Goal: Task Accomplishment & Management: Complete application form

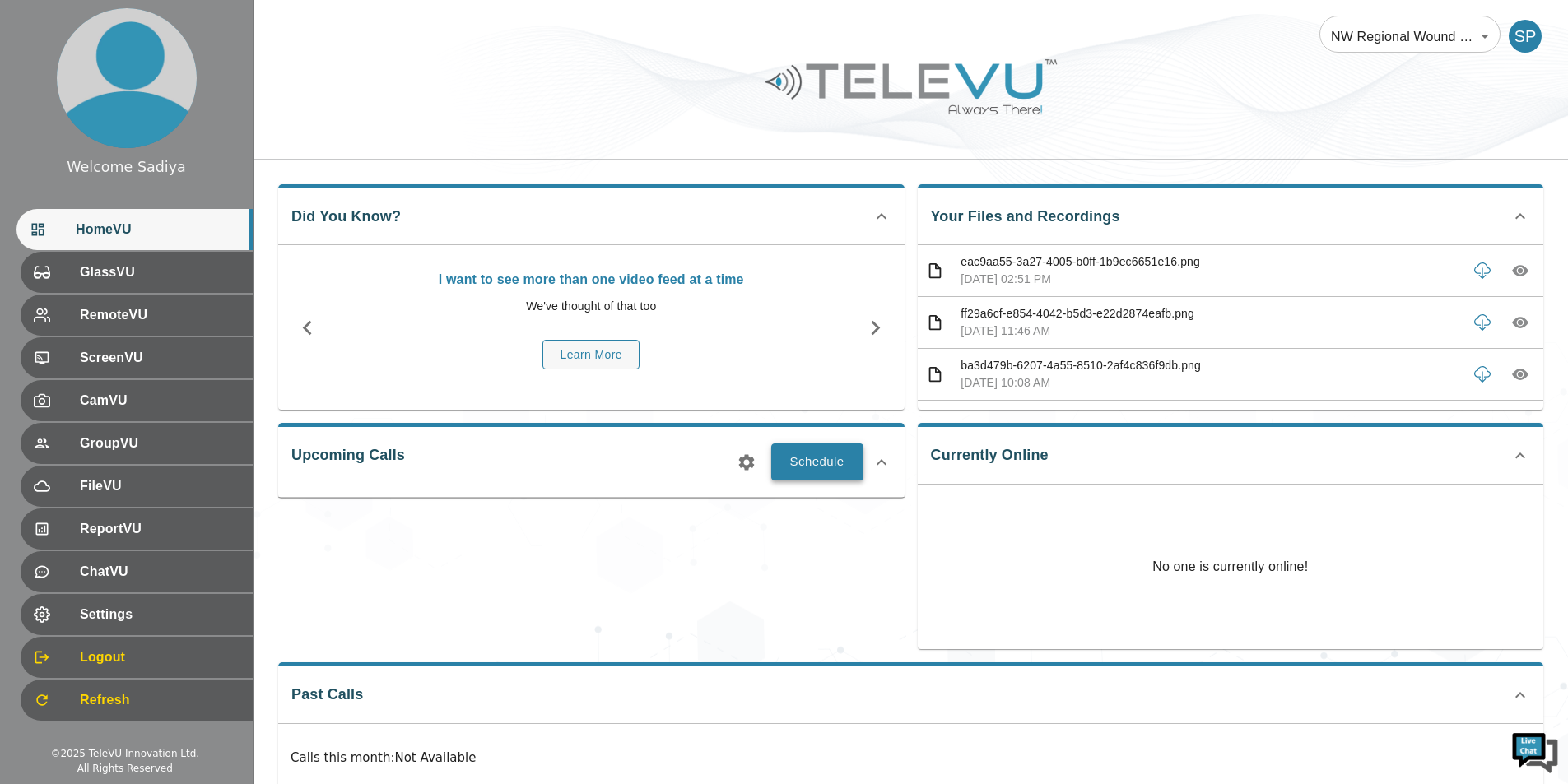
click at [831, 457] on button "Schedule" at bounding box center [818, 461] width 93 height 36
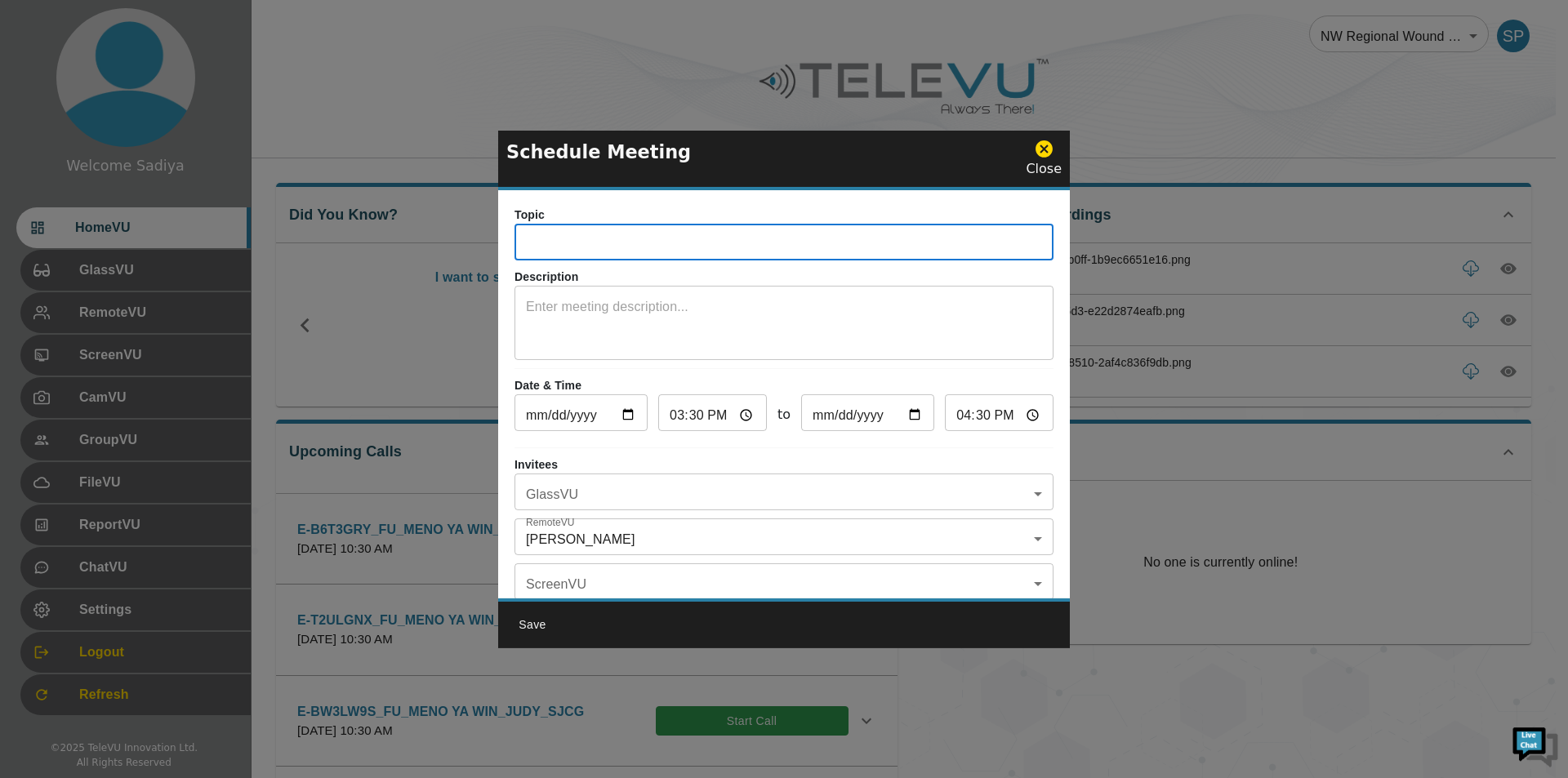
click at [775, 239] on input "text" at bounding box center [784, 244] width 539 height 33
drag, startPoint x: 592, startPoint y: 243, endPoint x: 497, endPoint y: 243, distance: 95.0
click at [497, 243] on div "Schedule Meeting Close Topic E-YZ5DK88_IN_SIOUX LOOK OUT _ELLI_SJCG ​ Descripti…" at bounding box center [784, 389] width 1568 height 778
paste input "VEREZD9"
drag, startPoint x: 782, startPoint y: 240, endPoint x: 757, endPoint y: 245, distance: 25.5
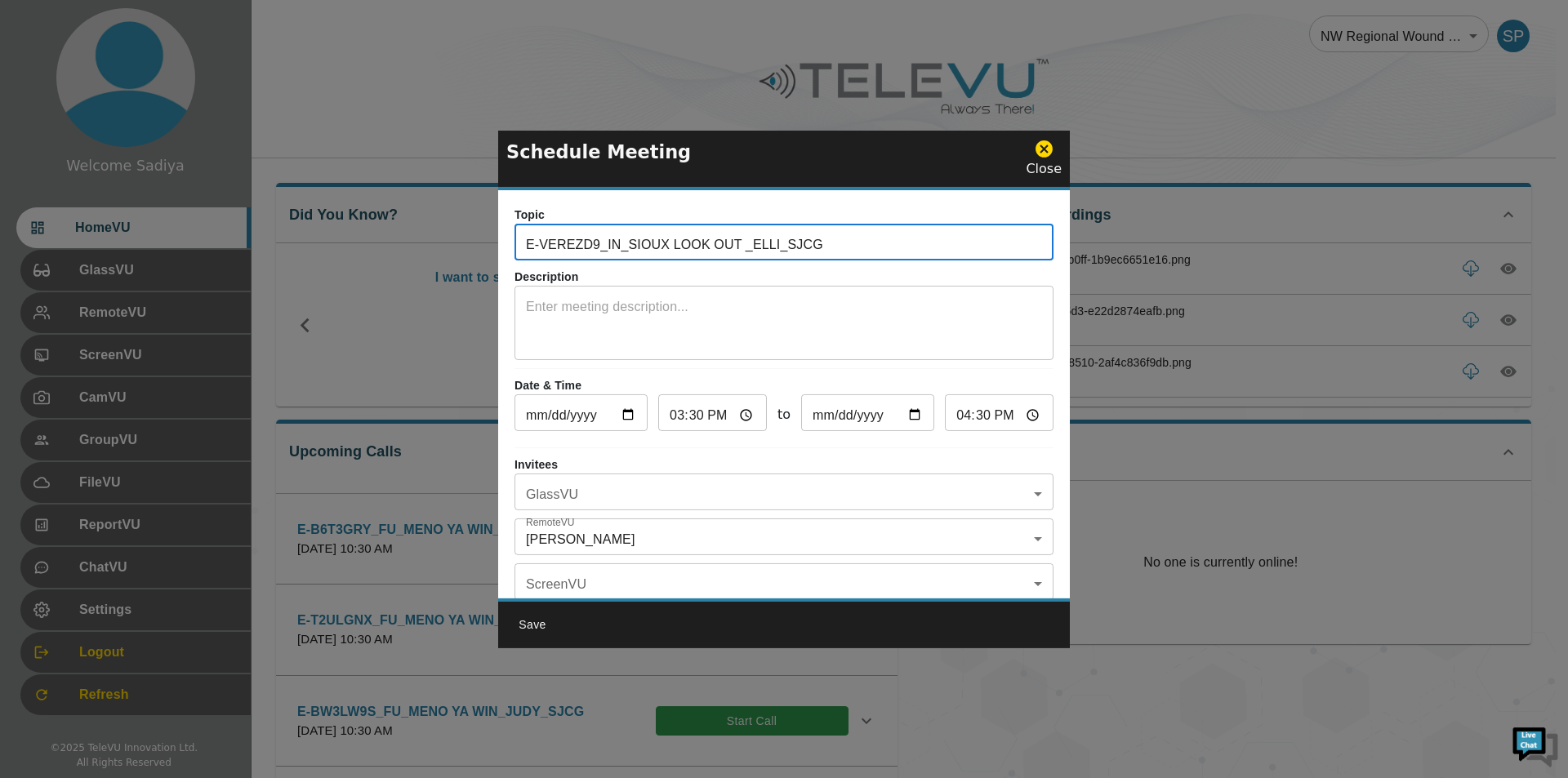
click at [757, 245] on input "E-VEREZD9_IN_SIOUX LOOK OUT _ELLI_SJCG" at bounding box center [784, 244] width 539 height 33
type input "E-VEREZD9_IN_SIOUX LOOK OUT _STEPH_SJCG"
click at [768, 290] on div "x ​" at bounding box center [784, 325] width 539 height 70
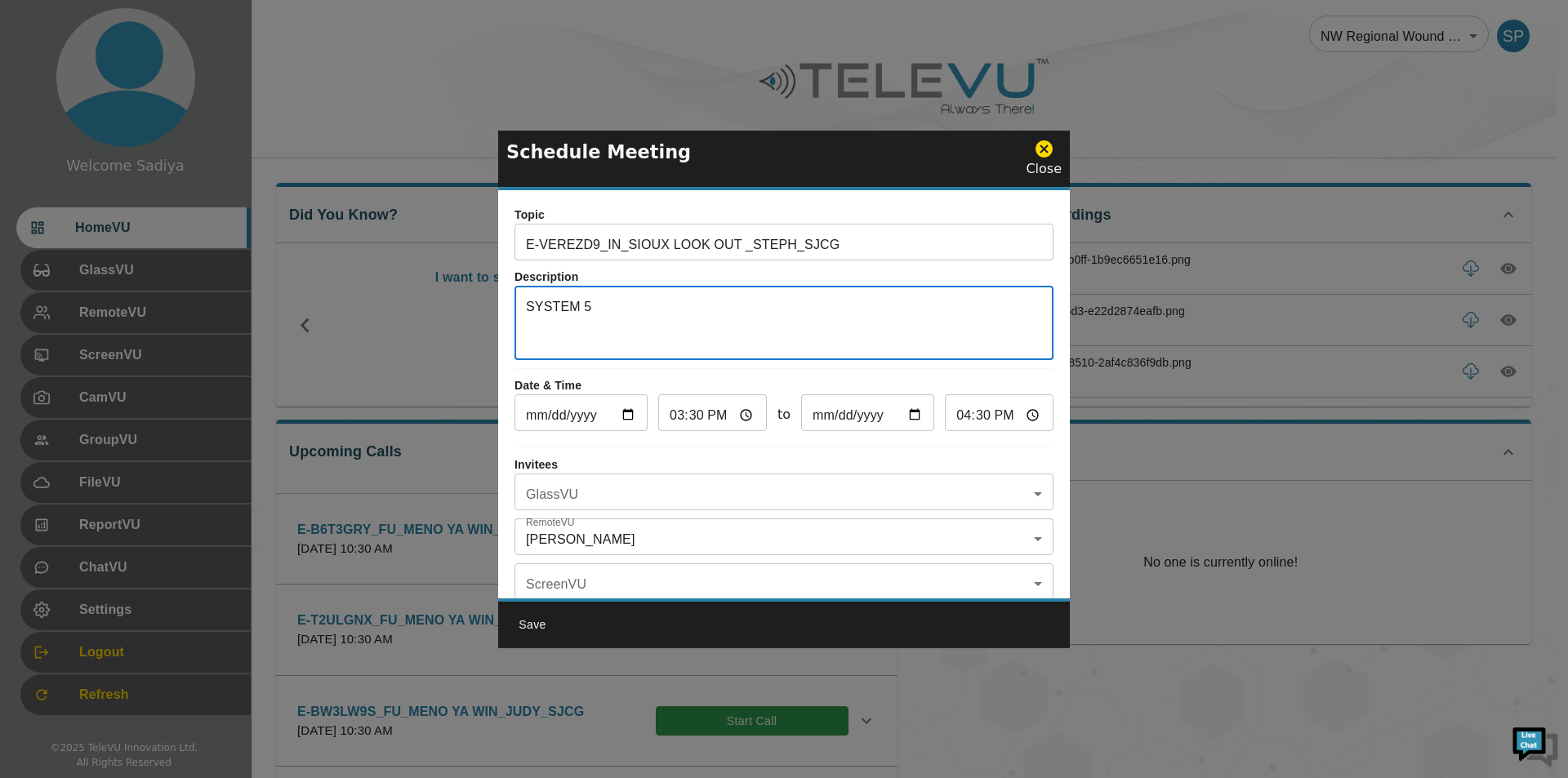
type textarea "SYSTEM 5"
click at [627, 414] on input "[DATE]" at bounding box center [582, 415] width 133 height 33
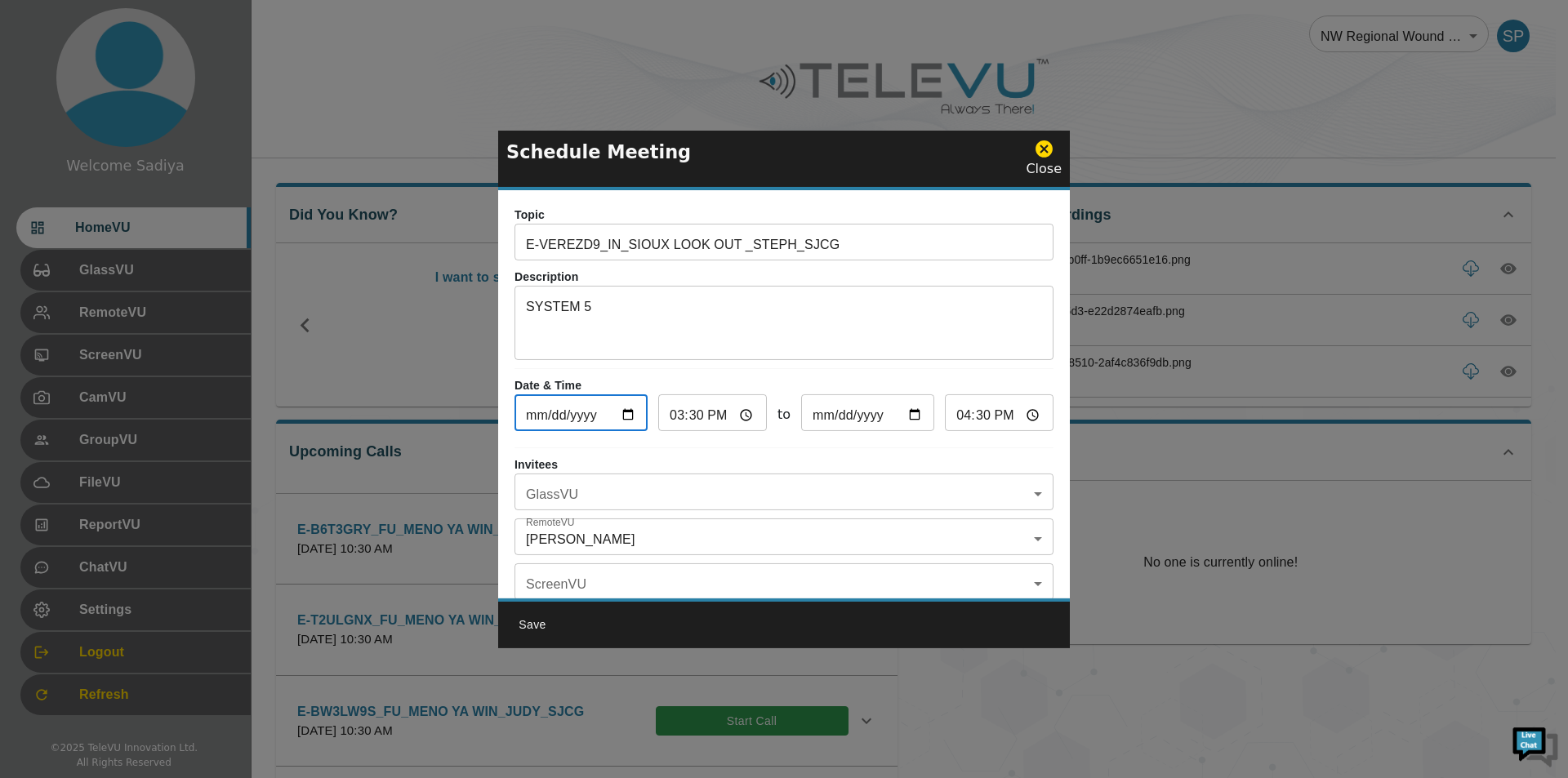
type input "[DATE]"
click at [692, 304] on textarea "SYSTEM 5" at bounding box center [784, 325] width 517 height 56
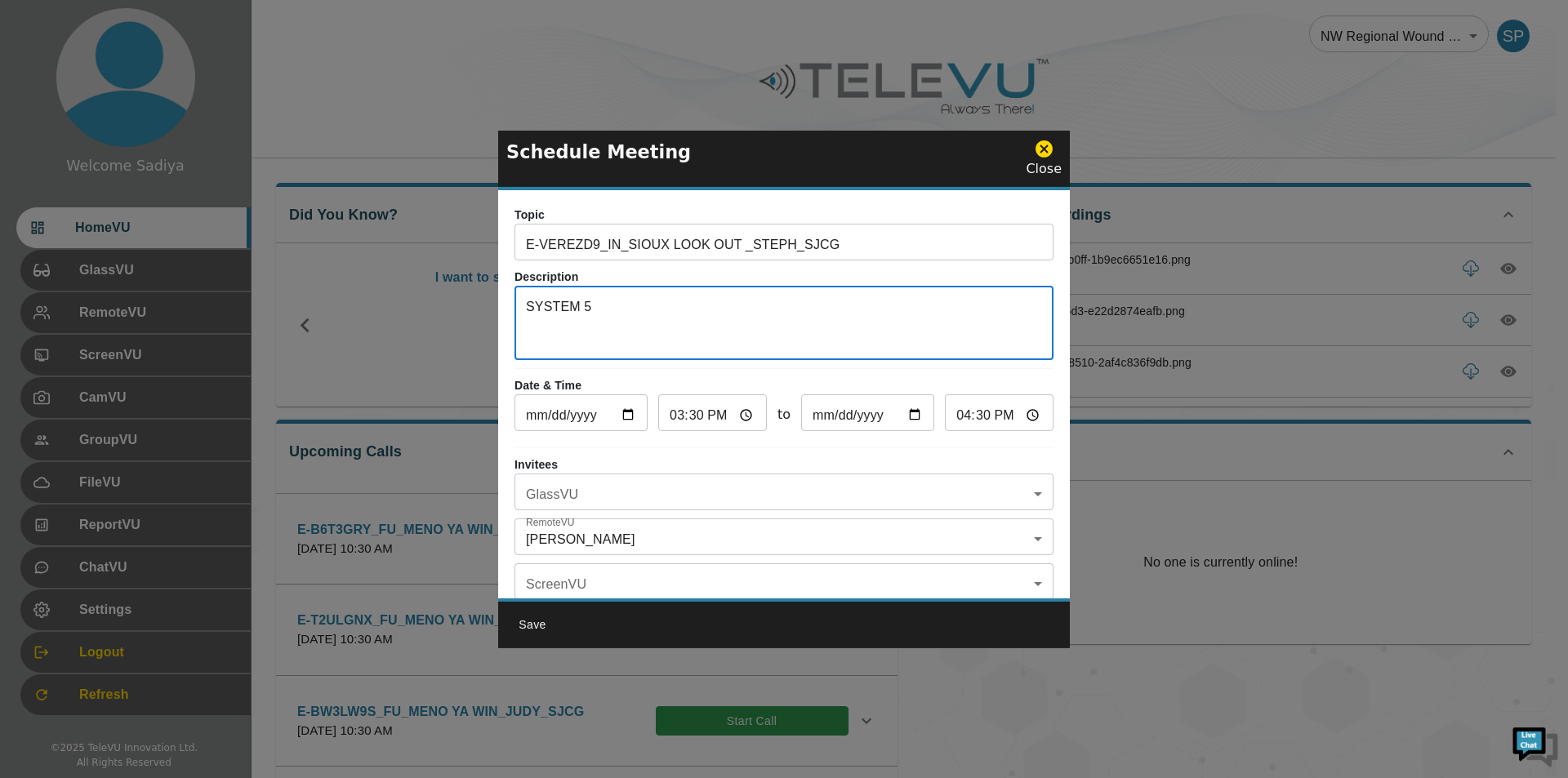
click at [678, 415] on input "15:30" at bounding box center [712, 415] width 108 height 33
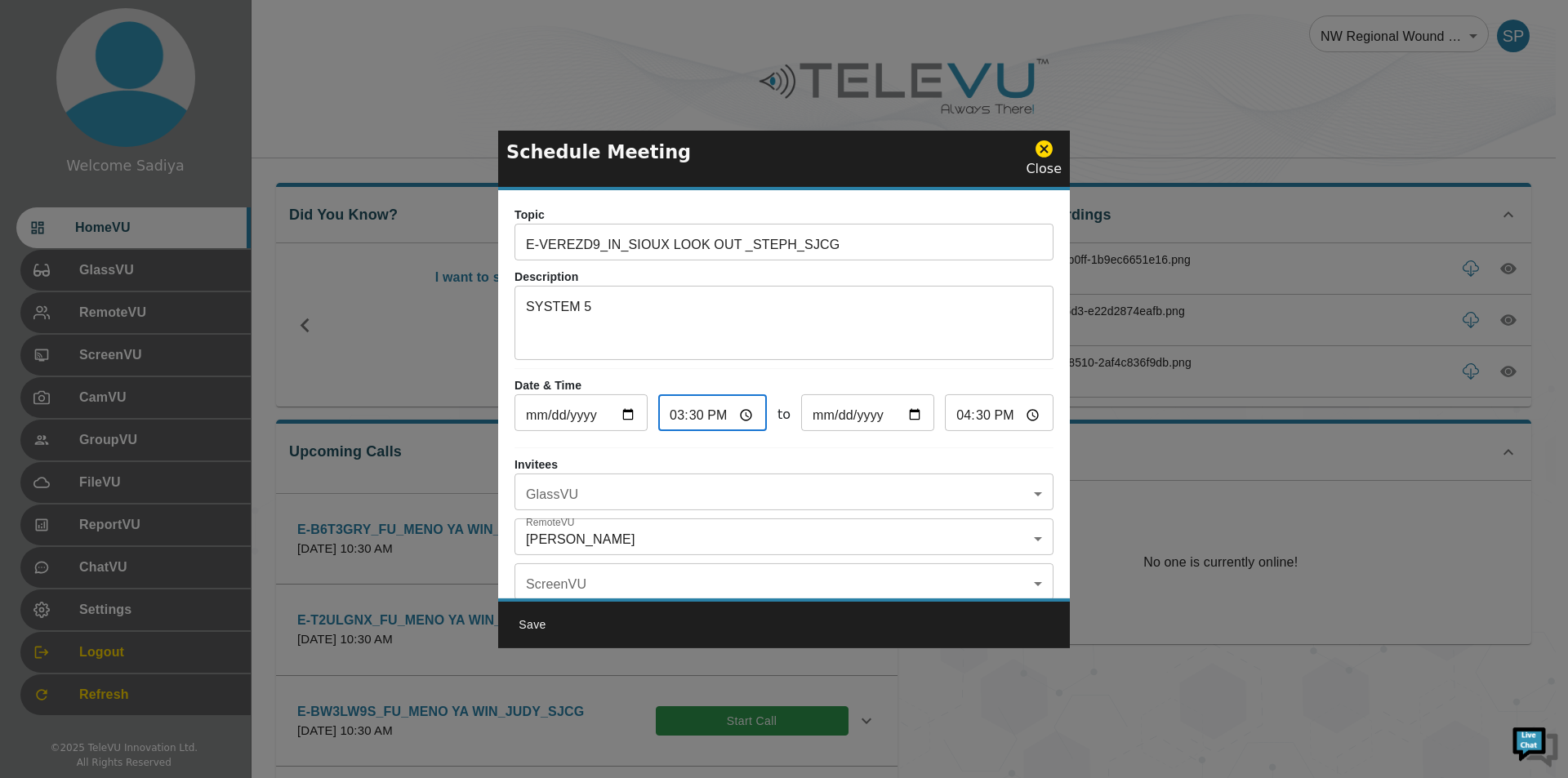
type input "13:30"
type input "14:30"
type input "22:30"
type input "23:30"
type input "22:00"
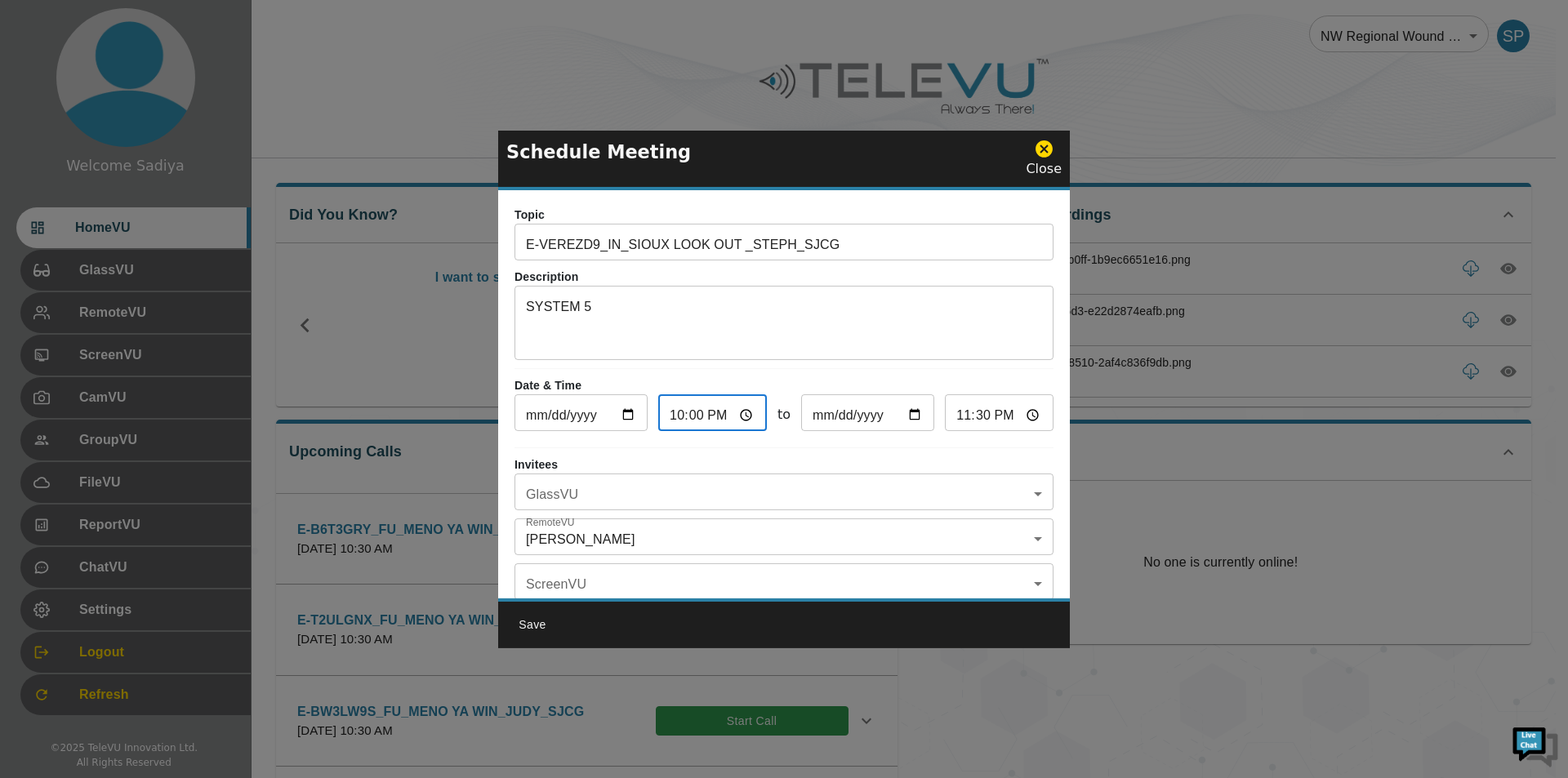
type input "23:00"
type input "10:00"
type input "11:00"
click at [743, 483] on body "Welcome Sadiya HomeVU GlassVU RemoteVU ScreenVU CamVU GroupVU FileVU ReportVU C…" at bounding box center [784, 637] width 1568 height 1274
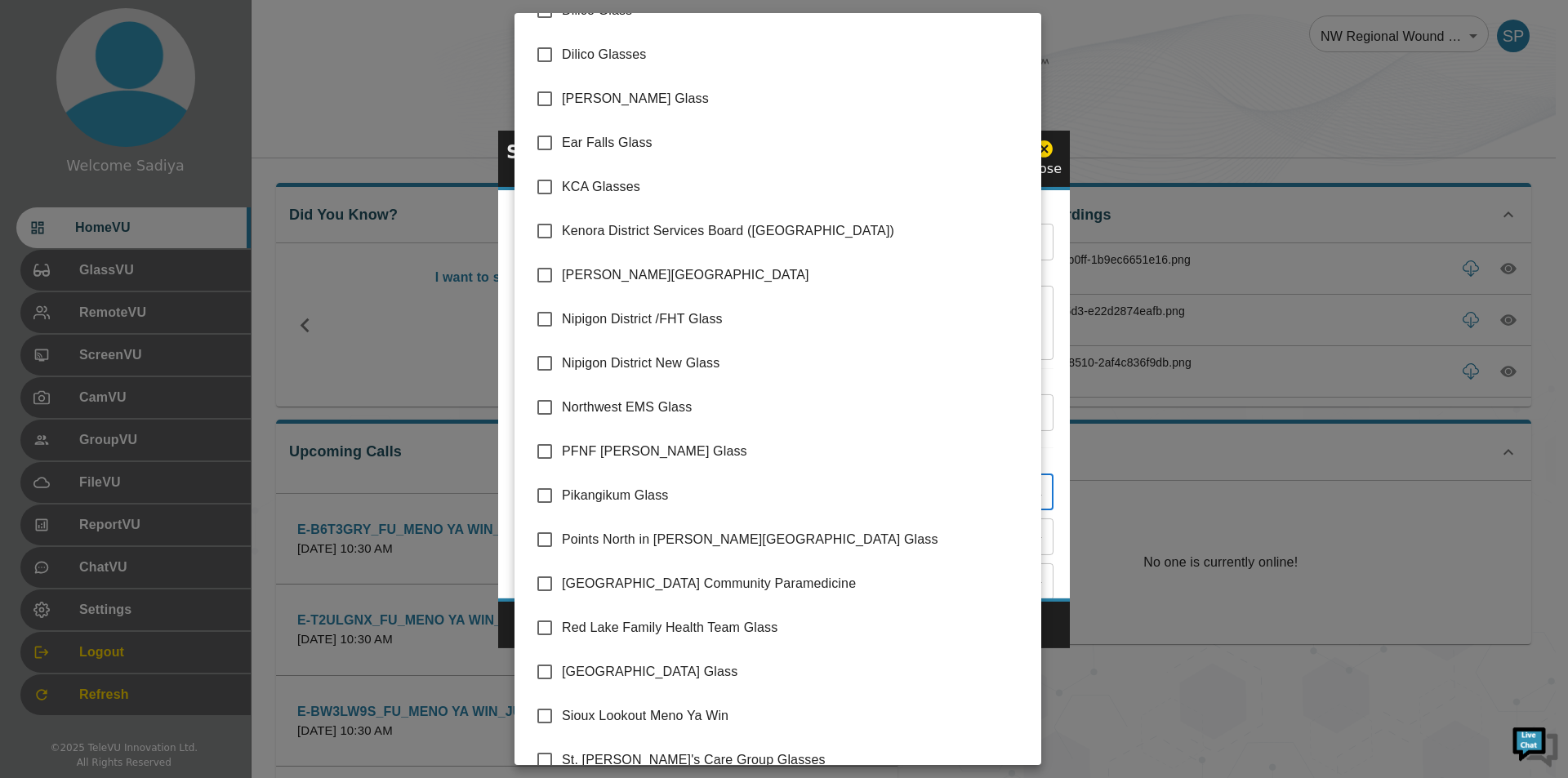
scroll to position [231, 0]
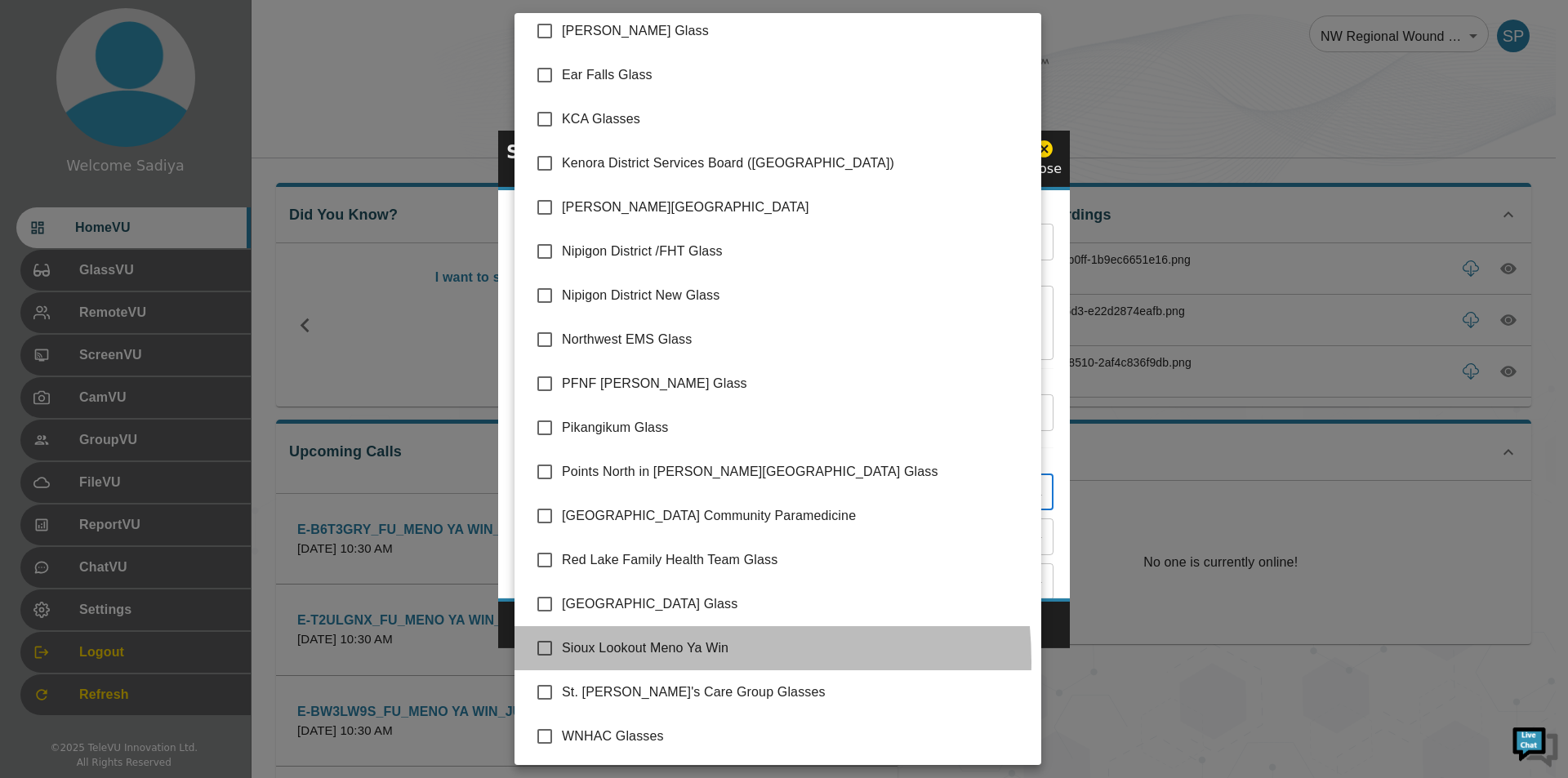
click at [653, 661] on li "Sioux Lookout Meno Ya Win" at bounding box center [778, 648] width 527 height 44
type input "Sioux Lookout Meno Ya Win"
checkbox input "true"
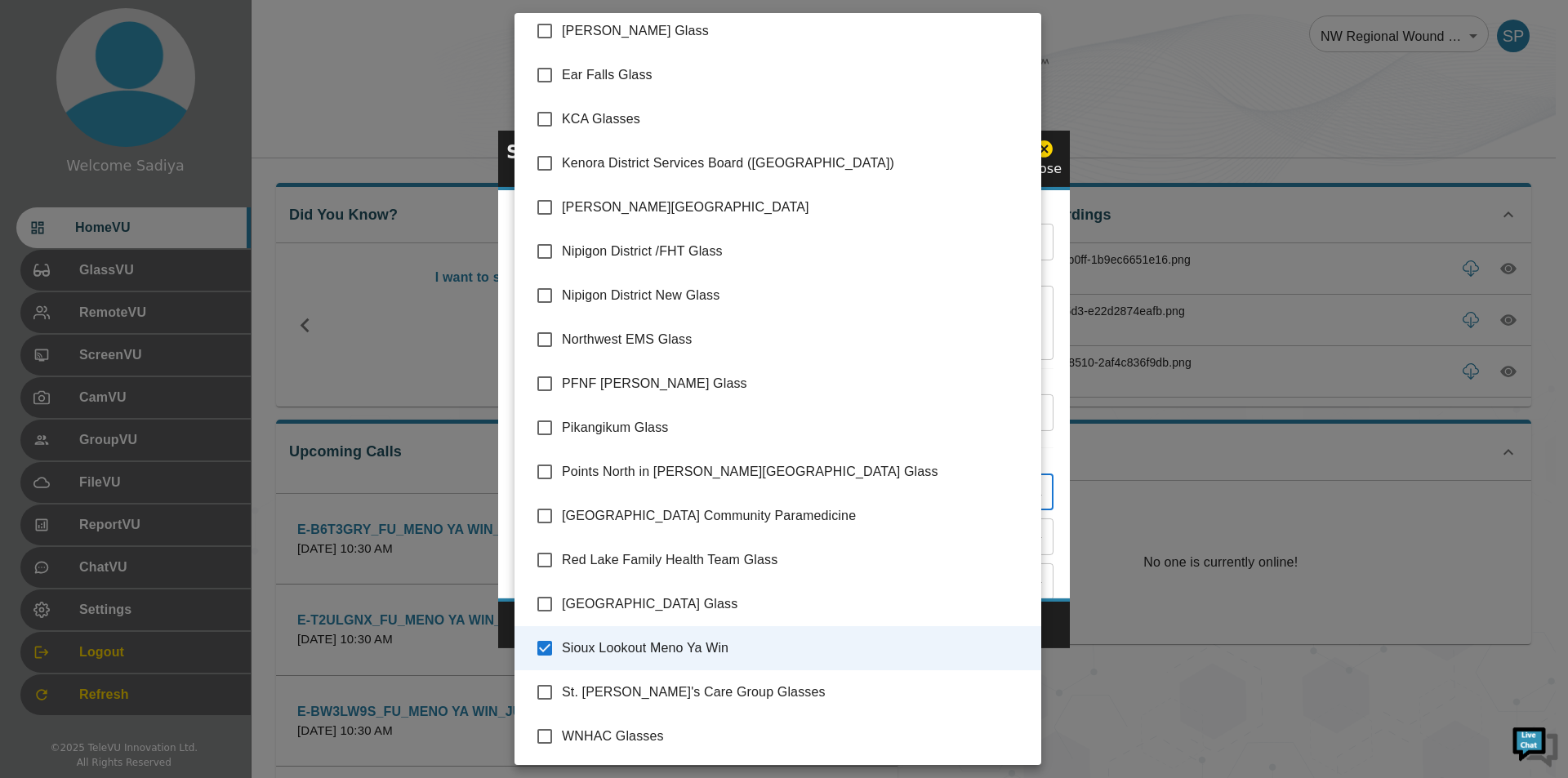
click at [1066, 440] on div at bounding box center [784, 389] width 1568 height 778
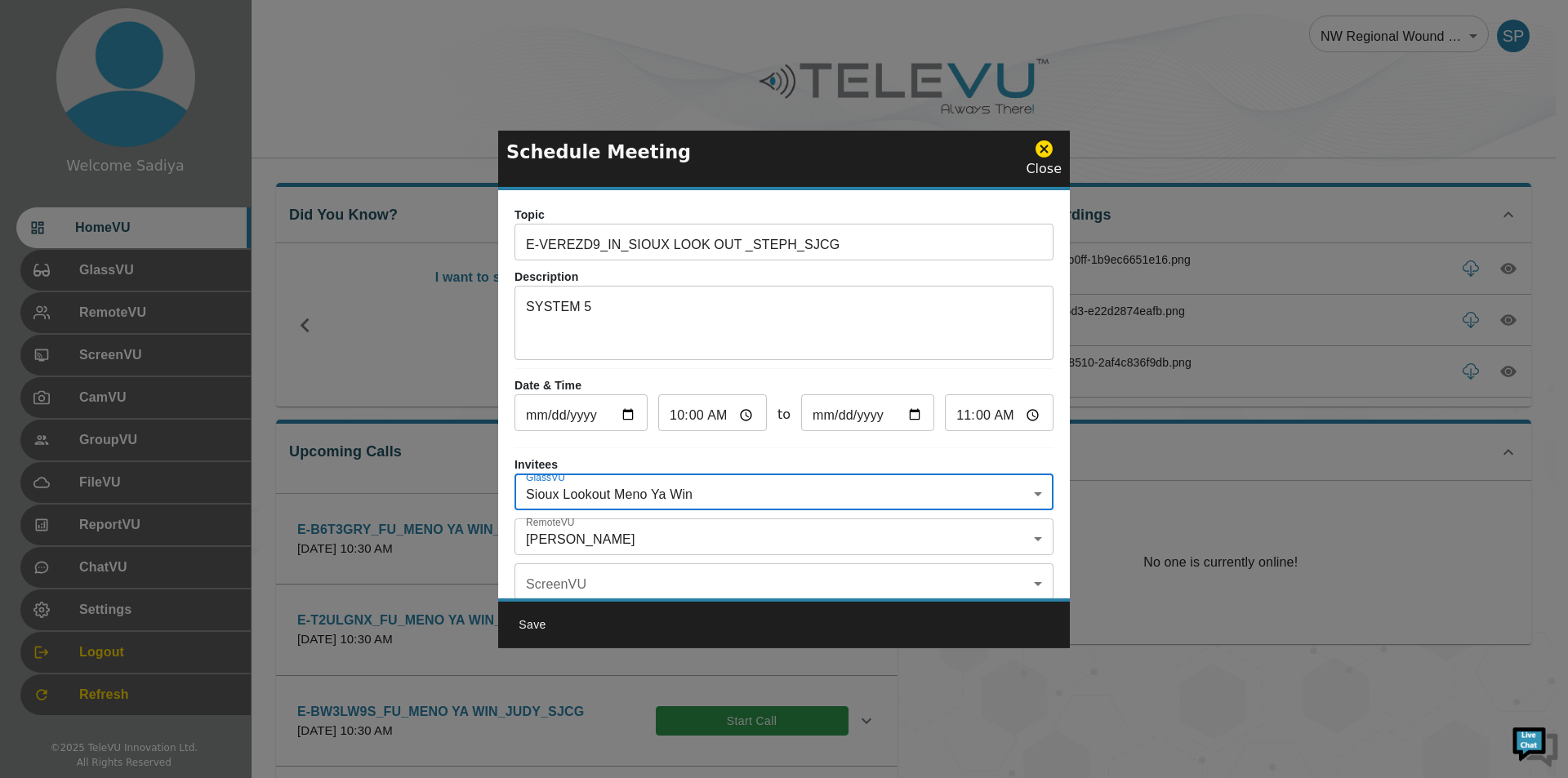
click at [650, 541] on body "Welcome Sadiya HomeVU GlassVU RemoteVU ScreenVU CamVU GroupVU FileVU ReportVU C…" at bounding box center [784, 637] width 1568 height 1274
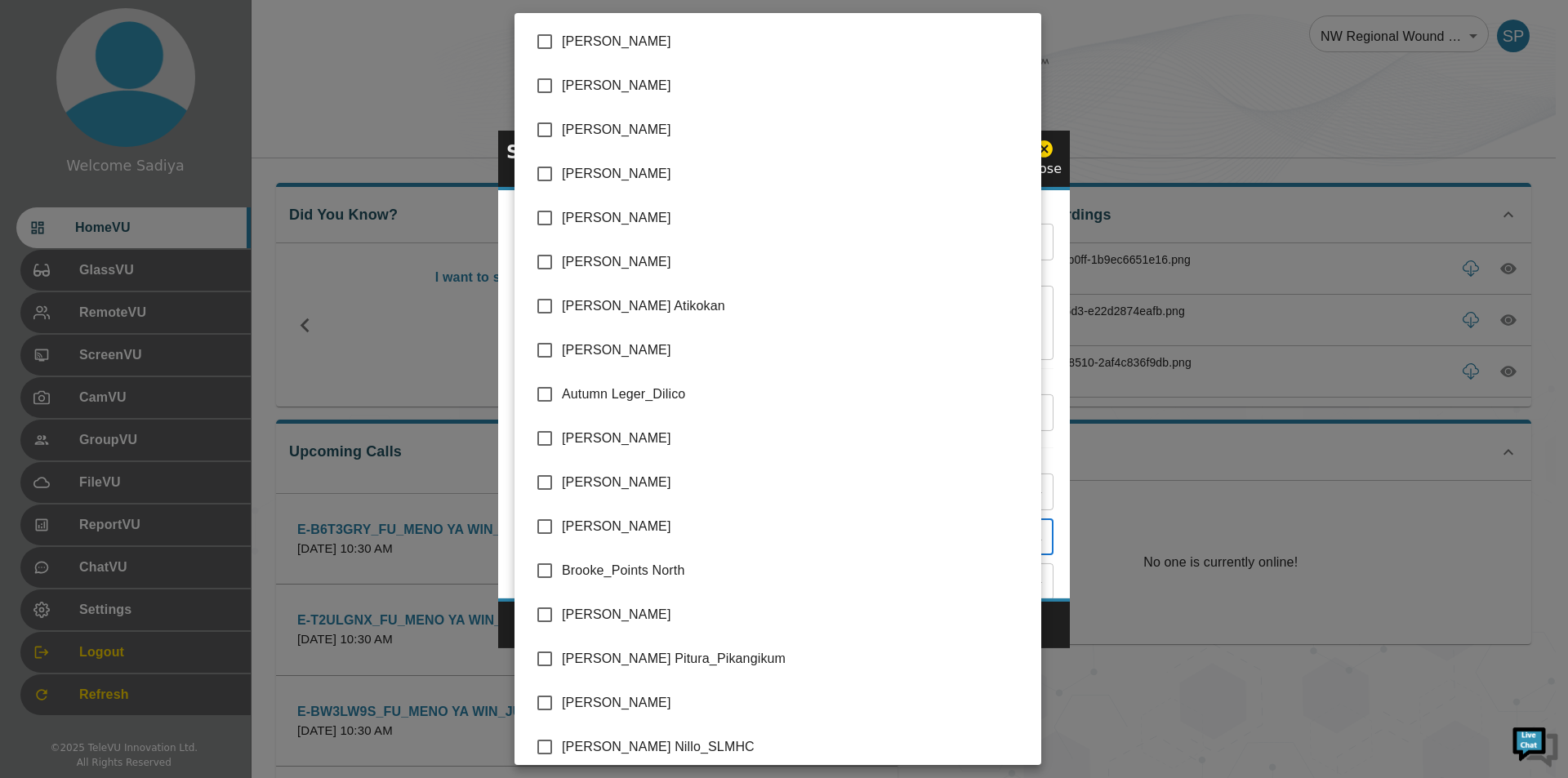
scroll to position [3356, 0]
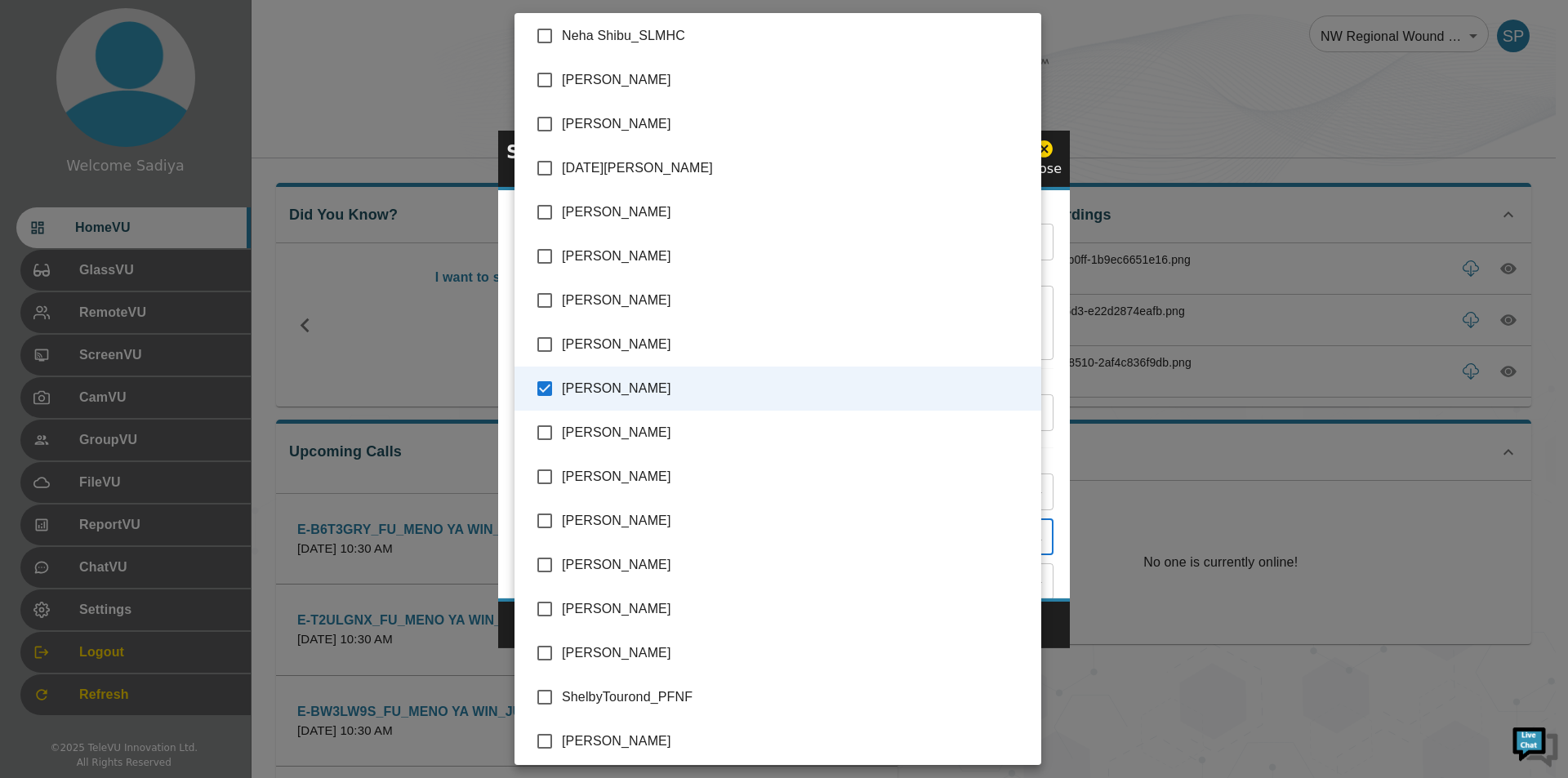
click at [619, 133] on span "[PERSON_NAME]" at bounding box center [795, 124] width 466 height 20
type input "[PERSON_NAME],[PERSON_NAME]"
checkbox input "true"
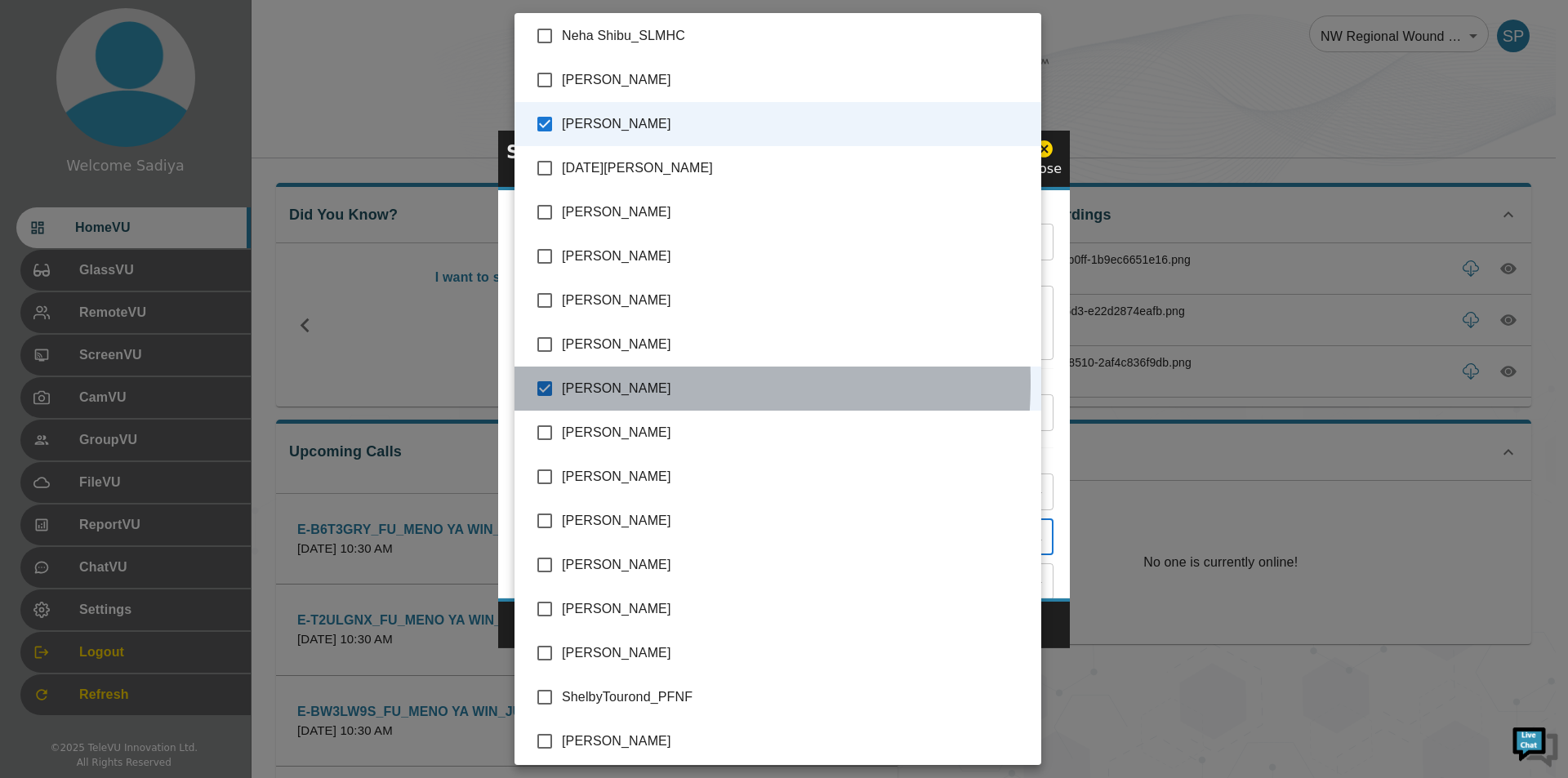
click at [580, 382] on span "[PERSON_NAME]" at bounding box center [795, 388] width 466 height 20
type input "[PERSON_NAME]"
checkbox input "false"
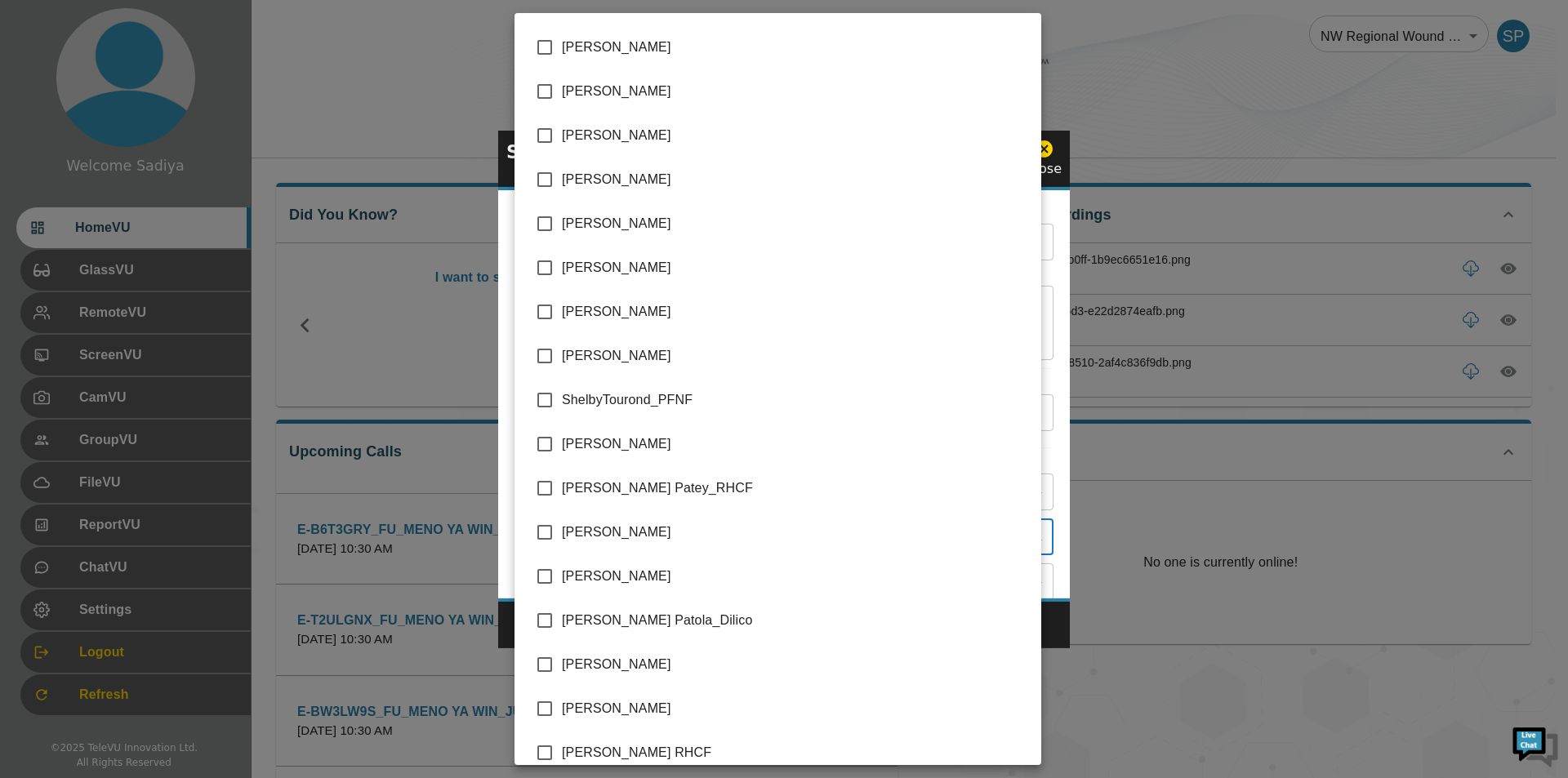
scroll to position [3756, 0]
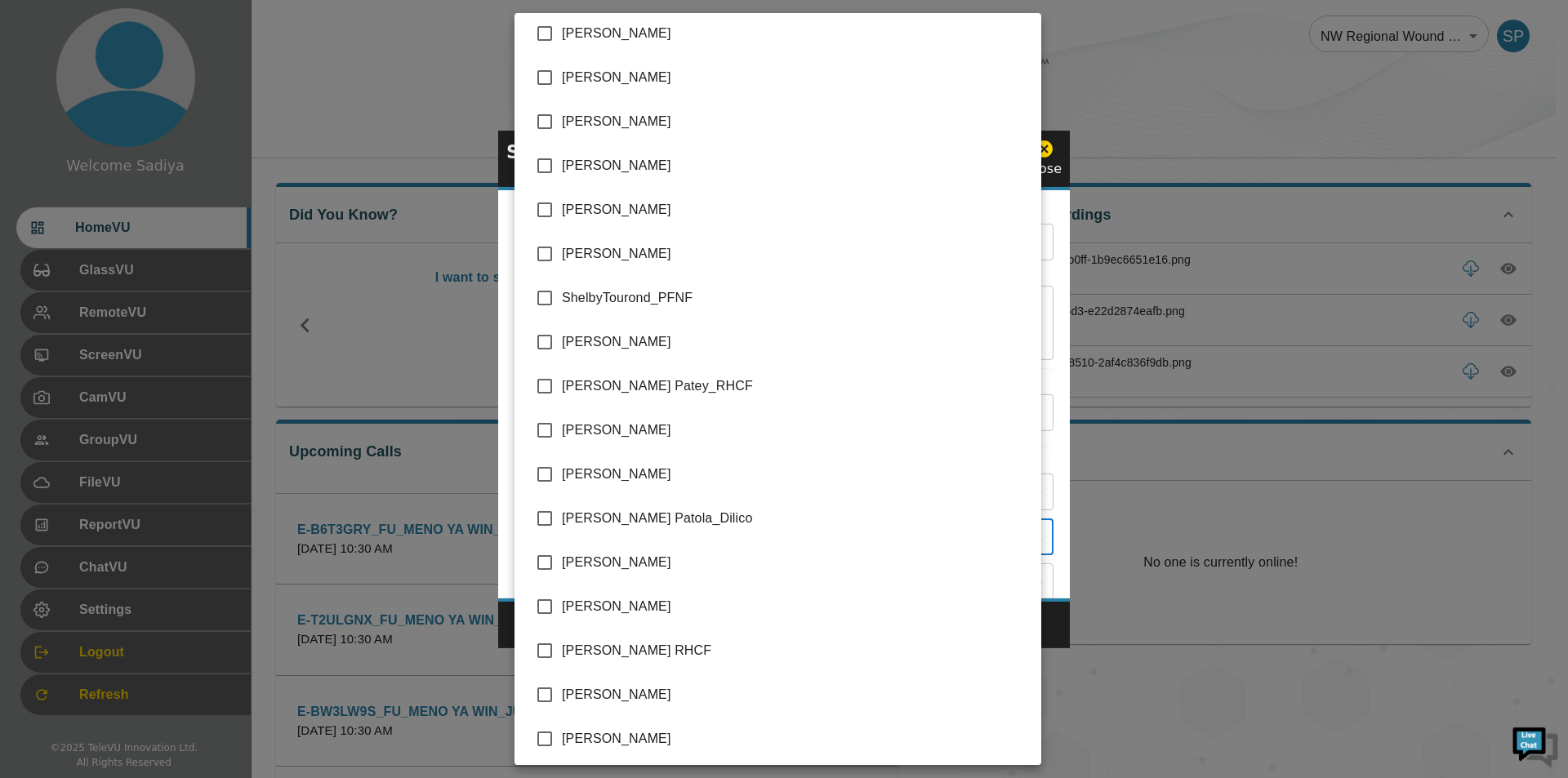
click at [628, 464] on span "[PERSON_NAME]" at bounding box center [795, 474] width 466 height 20
type input "[PERSON_NAME],[PERSON_NAME]"
checkbox input "true"
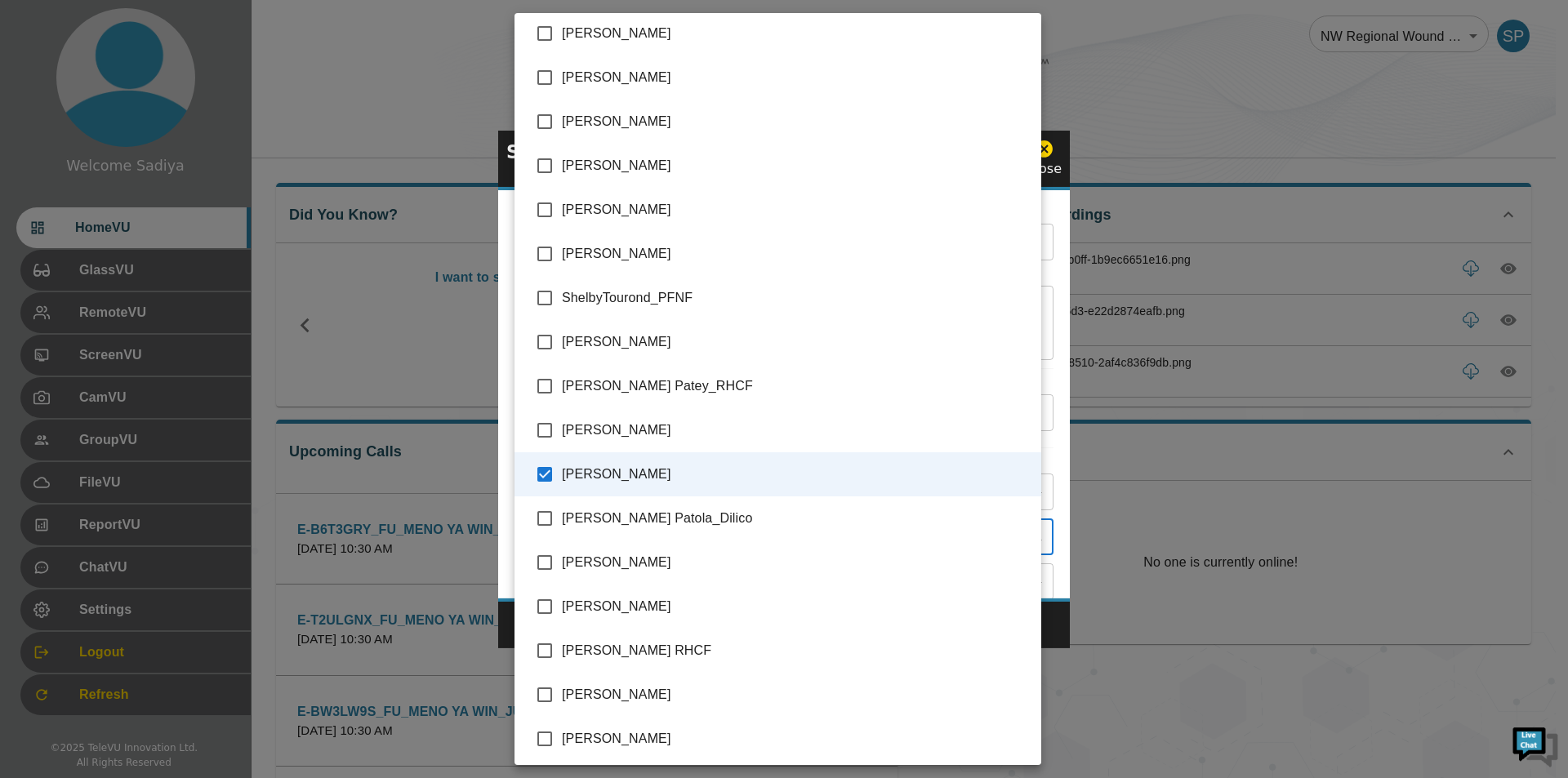
click at [1062, 502] on div at bounding box center [784, 389] width 1568 height 778
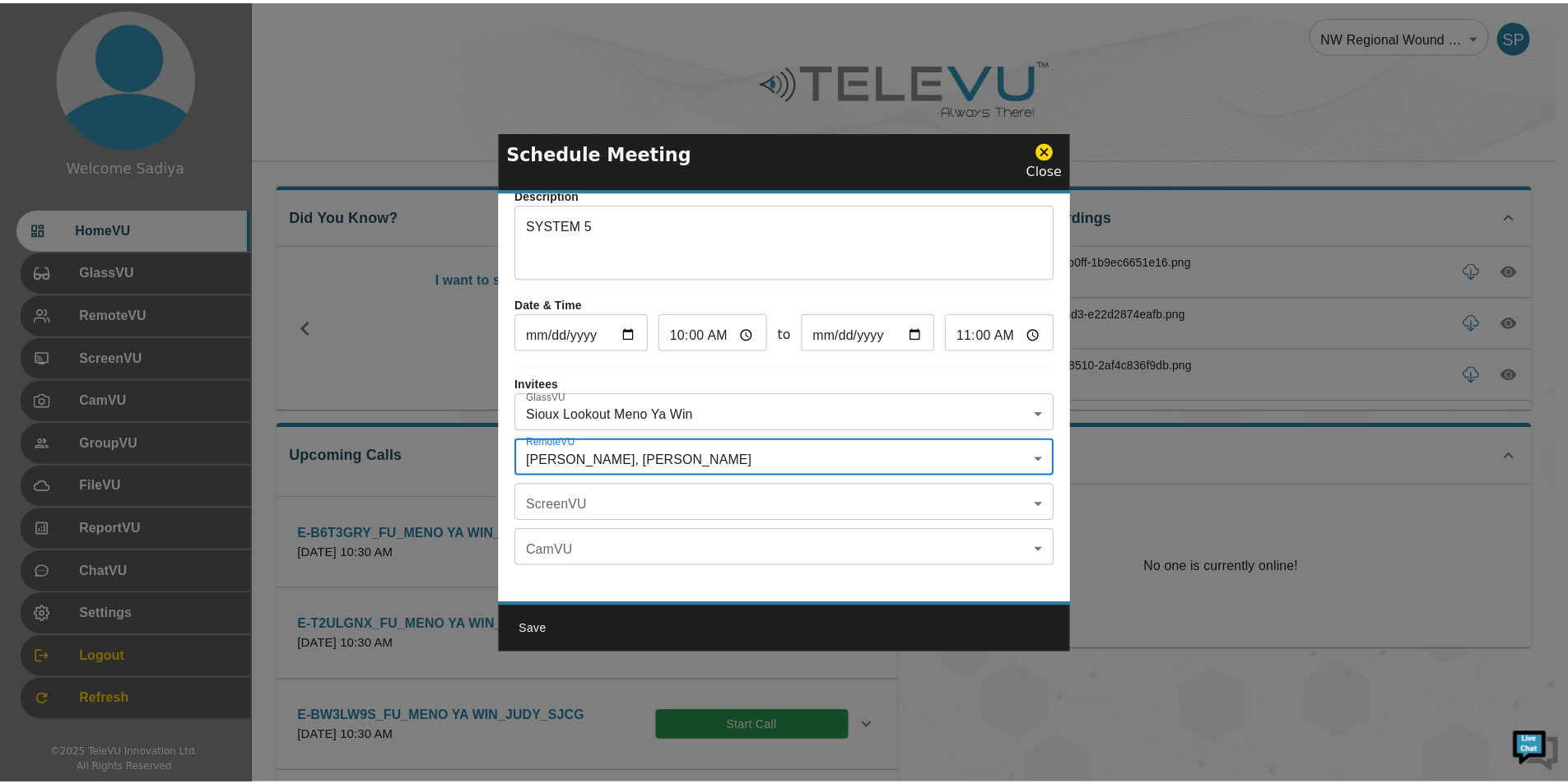
scroll to position [96, 0]
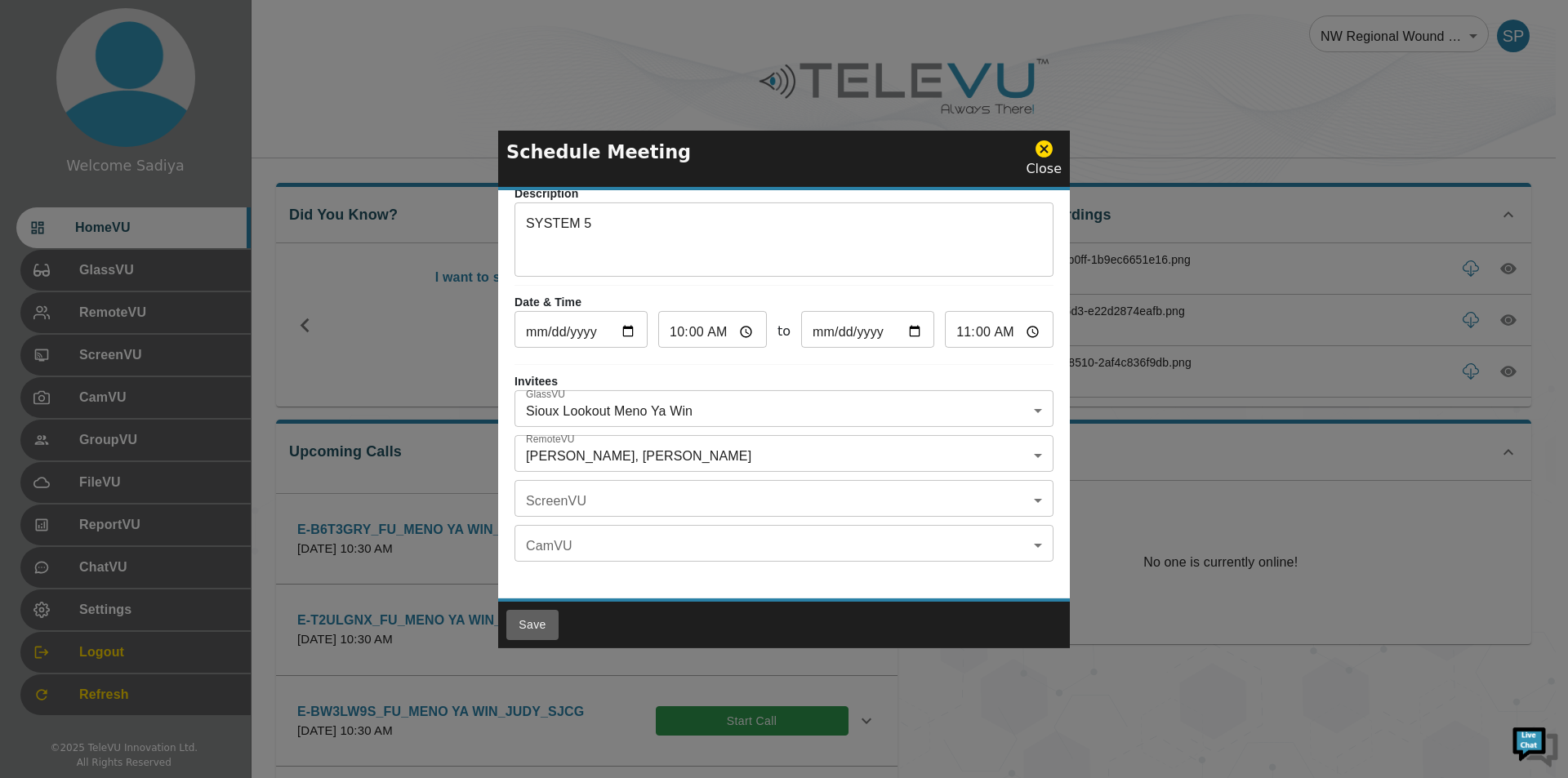
click at [524, 628] on button "Save" at bounding box center [532, 625] width 52 height 30
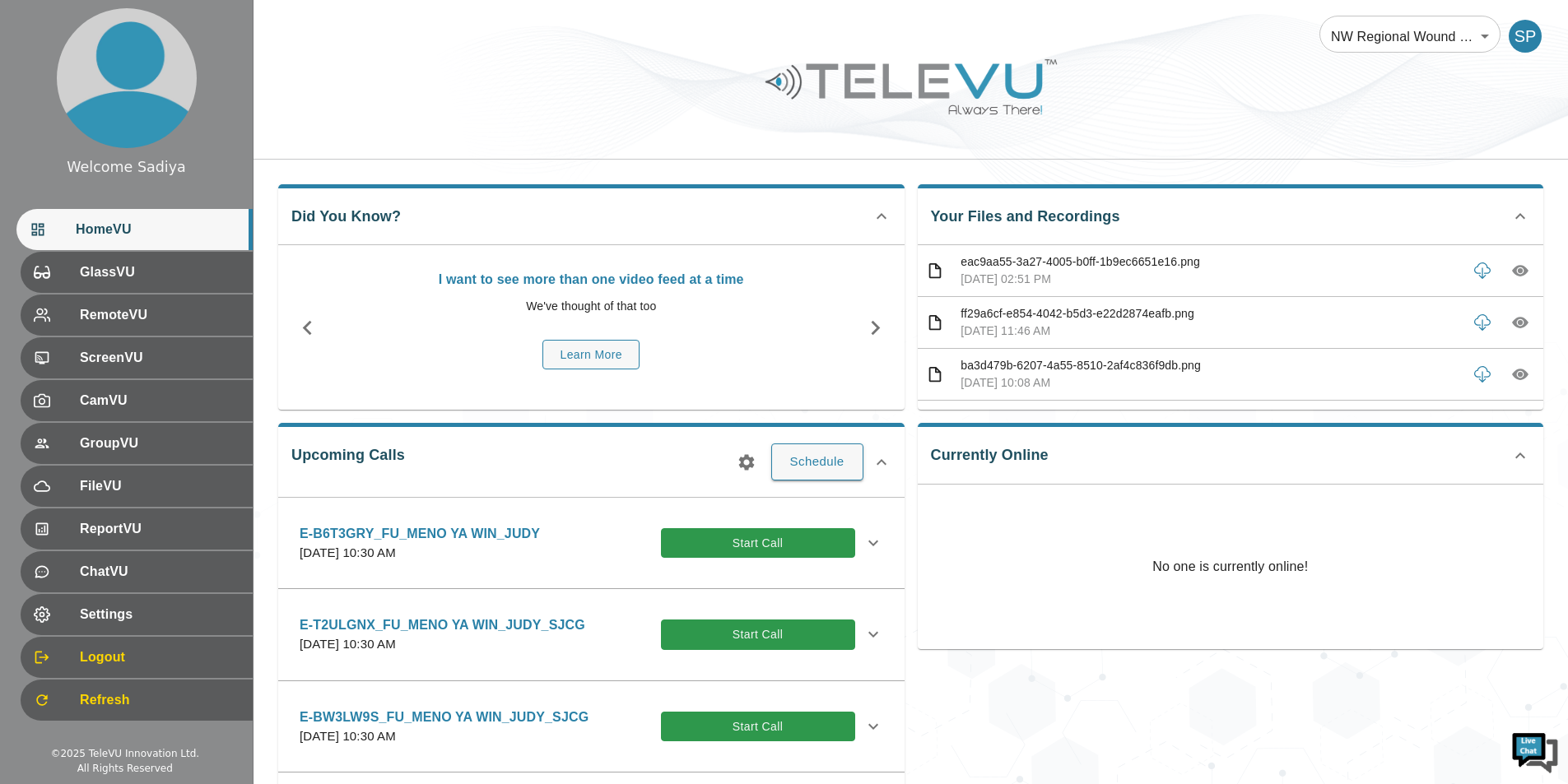
click at [733, 469] on button "button" at bounding box center [747, 463] width 33 height 33
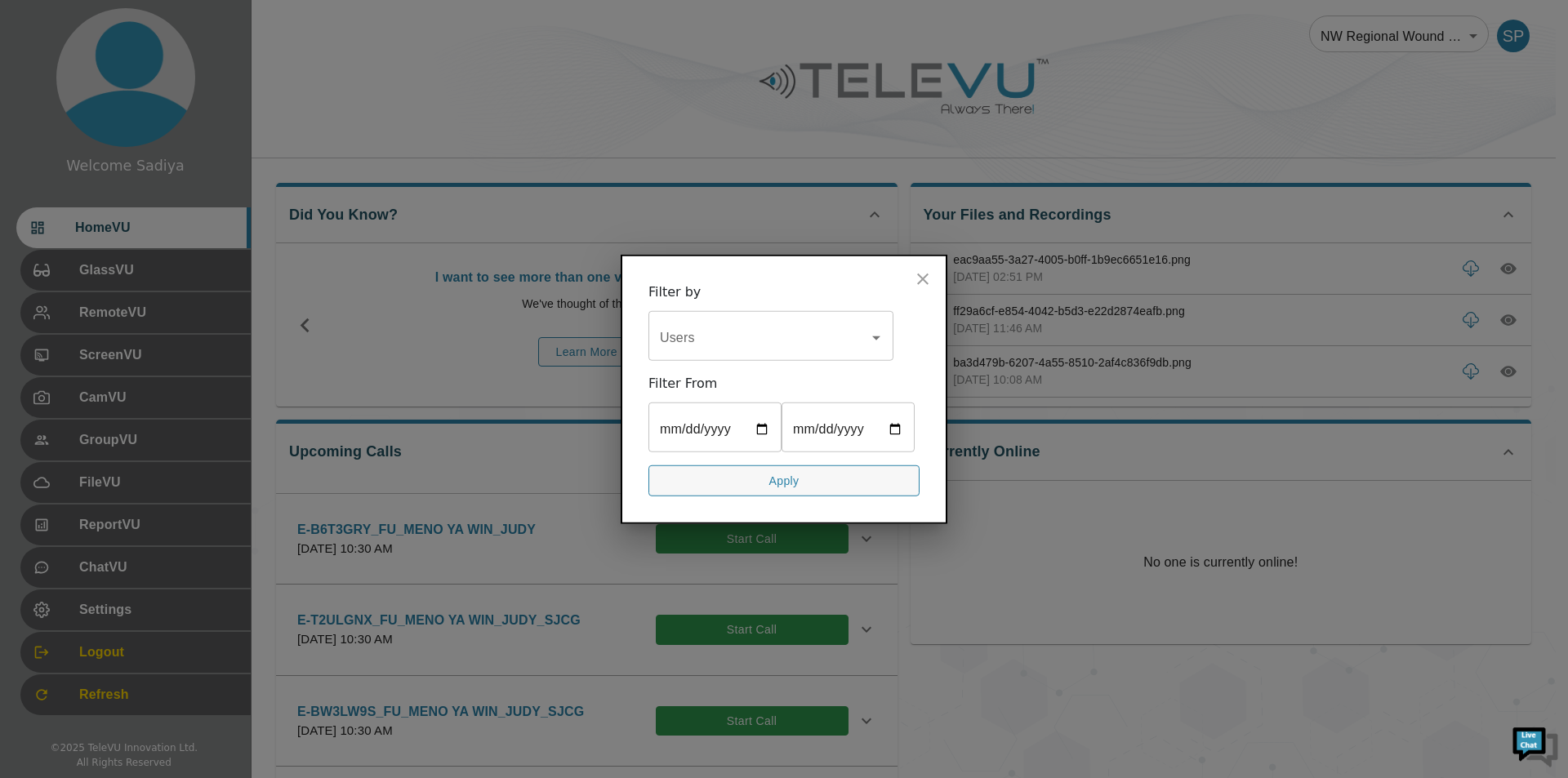
click at [707, 347] on input "Users" at bounding box center [758, 337] width 205 height 31
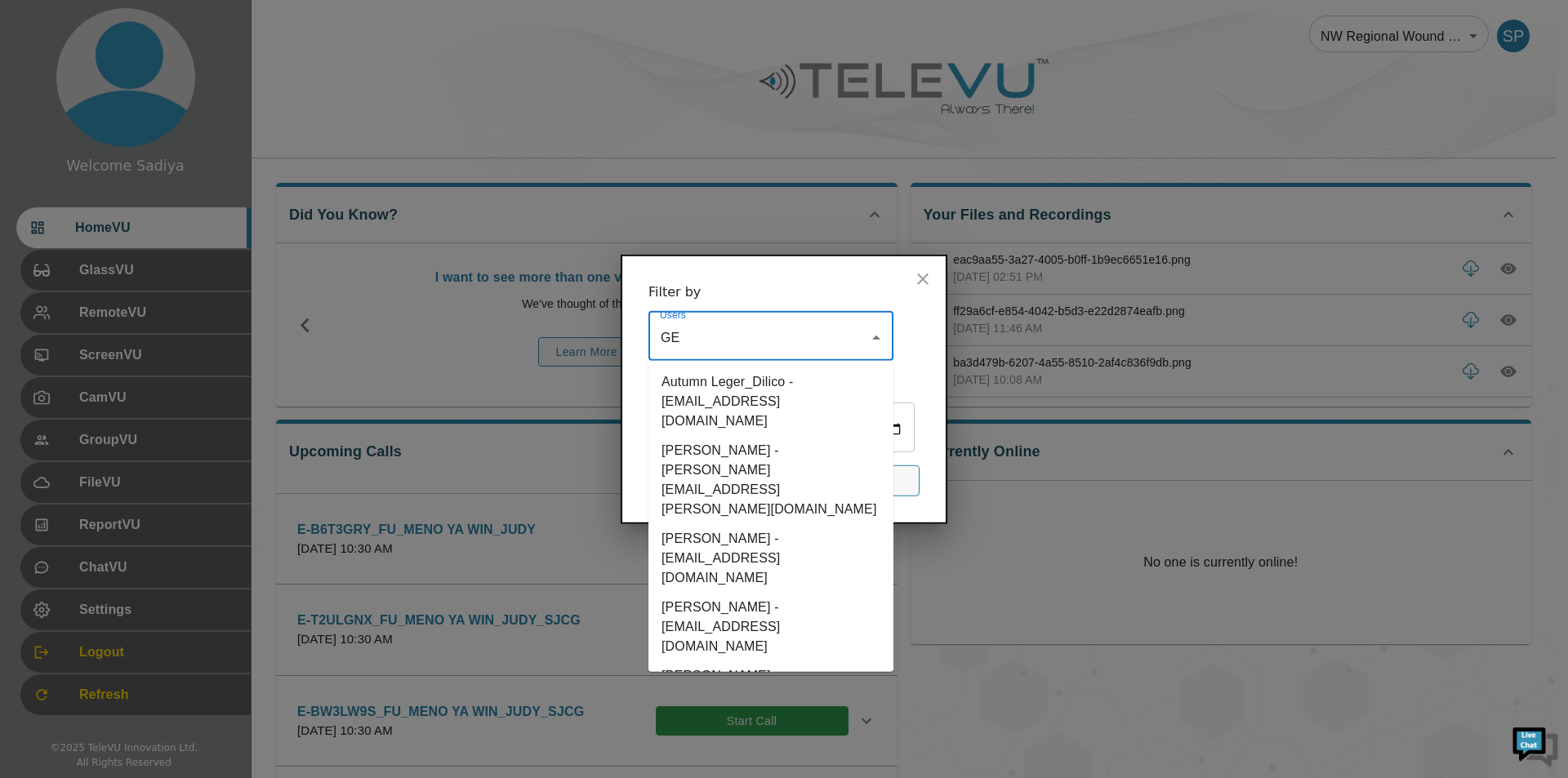
type input "GER"
click at [762, 573] on li "[PERSON_NAME] - [PERSON_NAME][EMAIL_ADDRESS][DOMAIN_NAME]" at bounding box center [771, 617] width 245 height 88
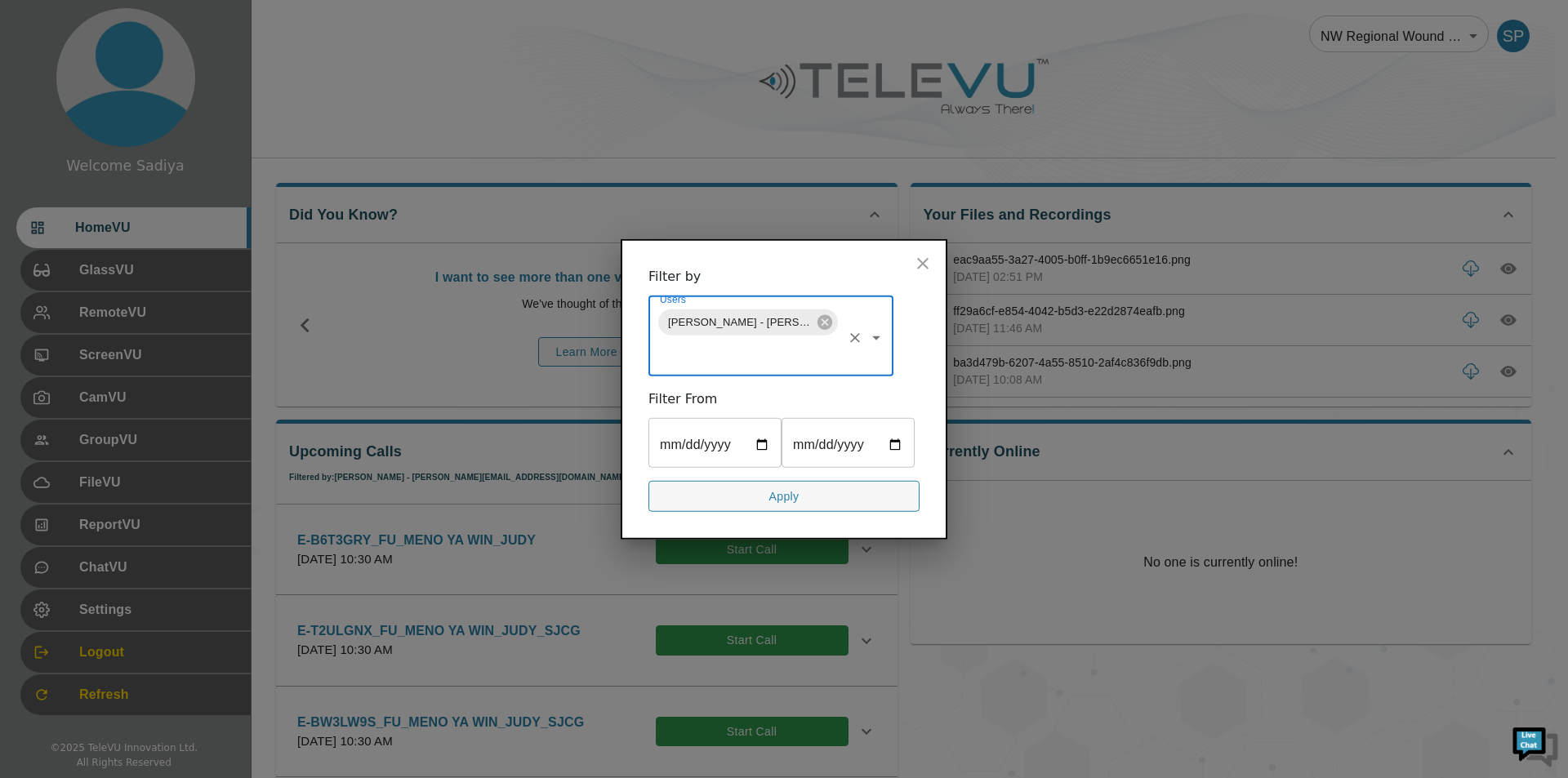
click at [706, 482] on button "Apply" at bounding box center [784, 496] width 271 height 32
click at [706, 497] on div "Upcoming Calls Filtered by: [PERSON_NAME] - [PERSON_NAME][EMAIL_ADDRESS][DOMAIN…" at bounding box center [587, 631] width 621 height 424
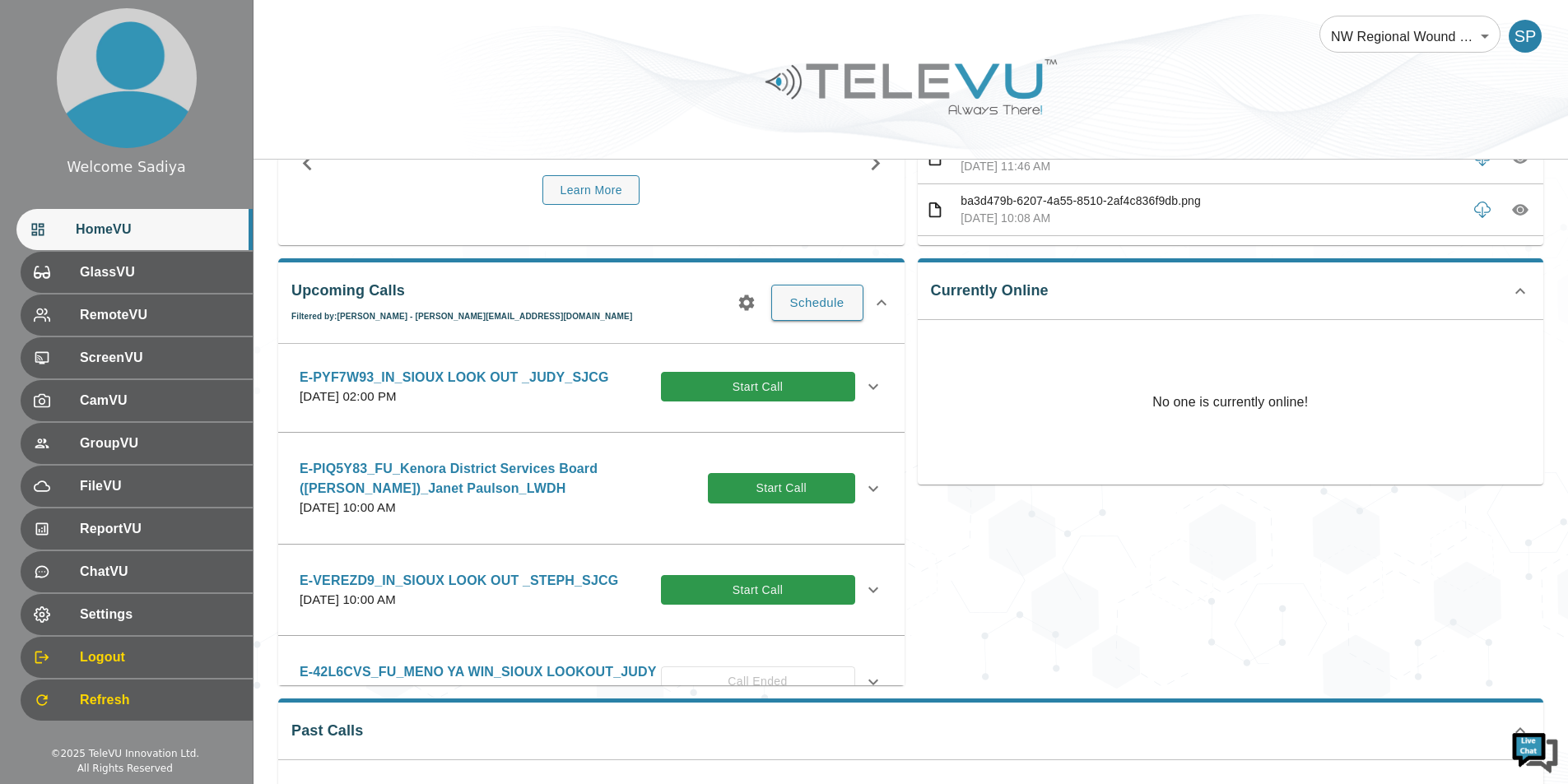
scroll to position [1810, 0]
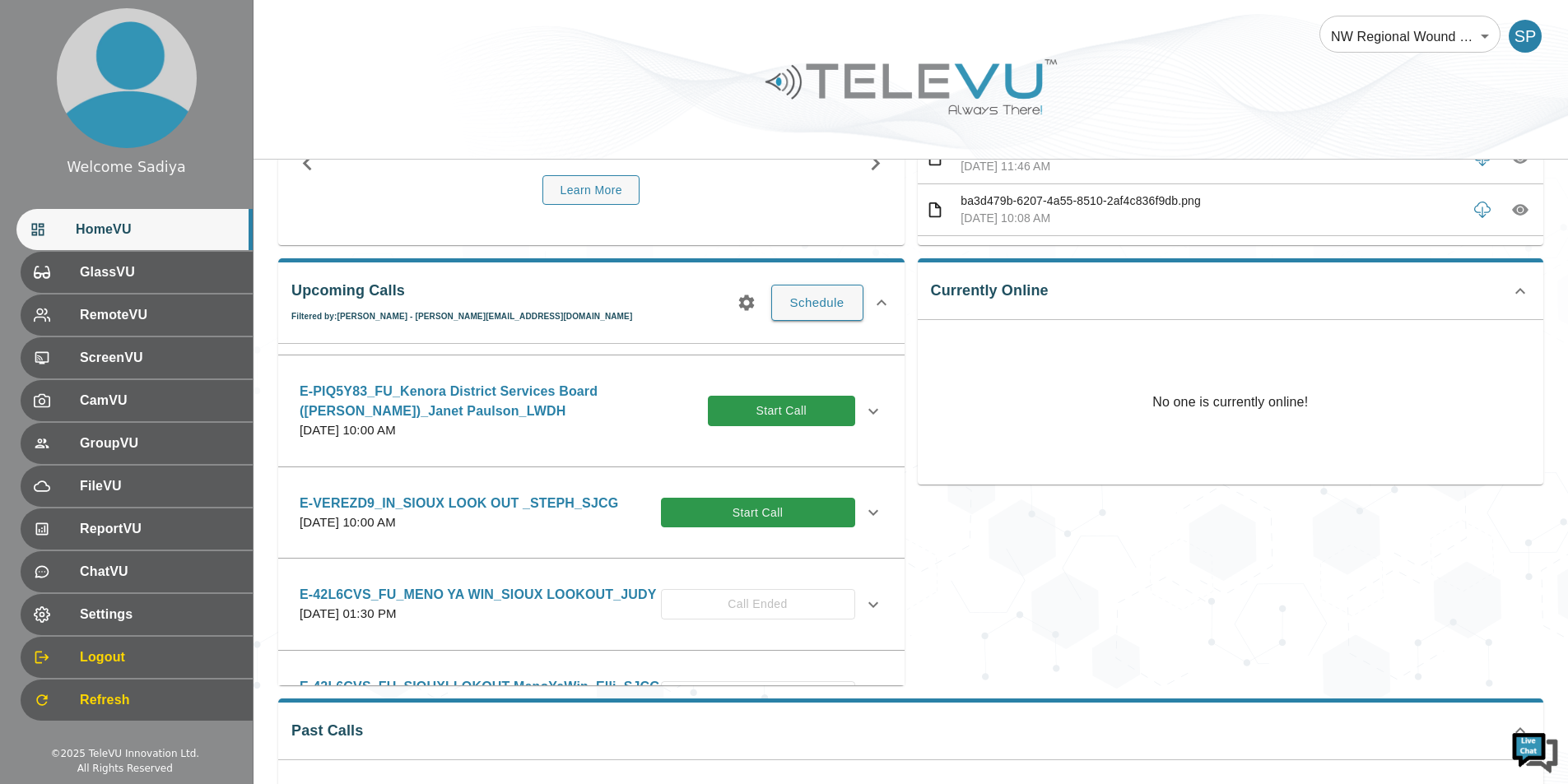
click at [874, 528] on div "E-VEREZD9_IN_SIOUX LOOK OUT _STEPH_SJCG [DATE] 10:00 AM Start Call" at bounding box center [591, 512] width 610 height 58
click at [864, 522] on icon at bounding box center [874, 512] width 20 height 20
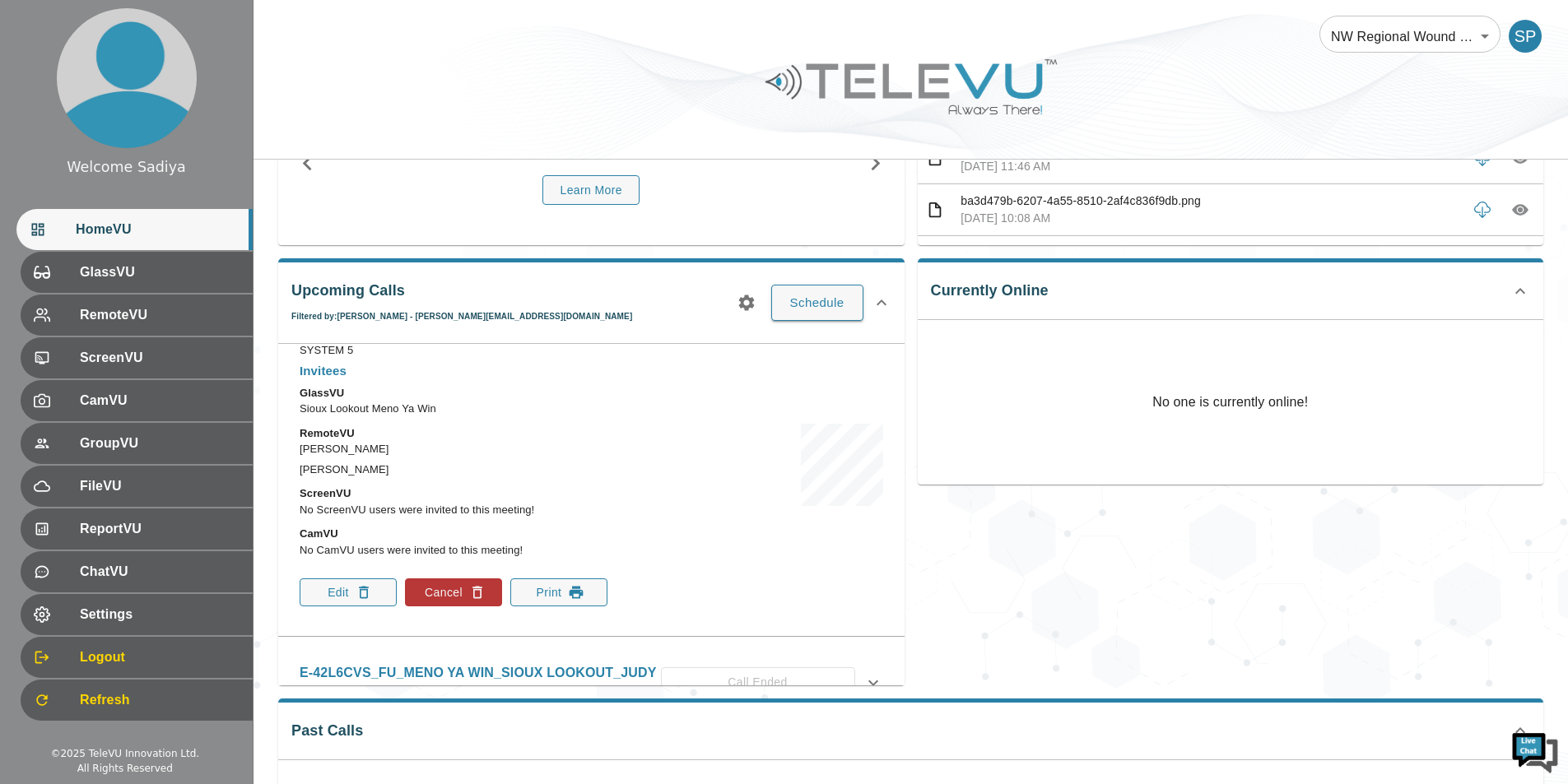
scroll to position [2057, 0]
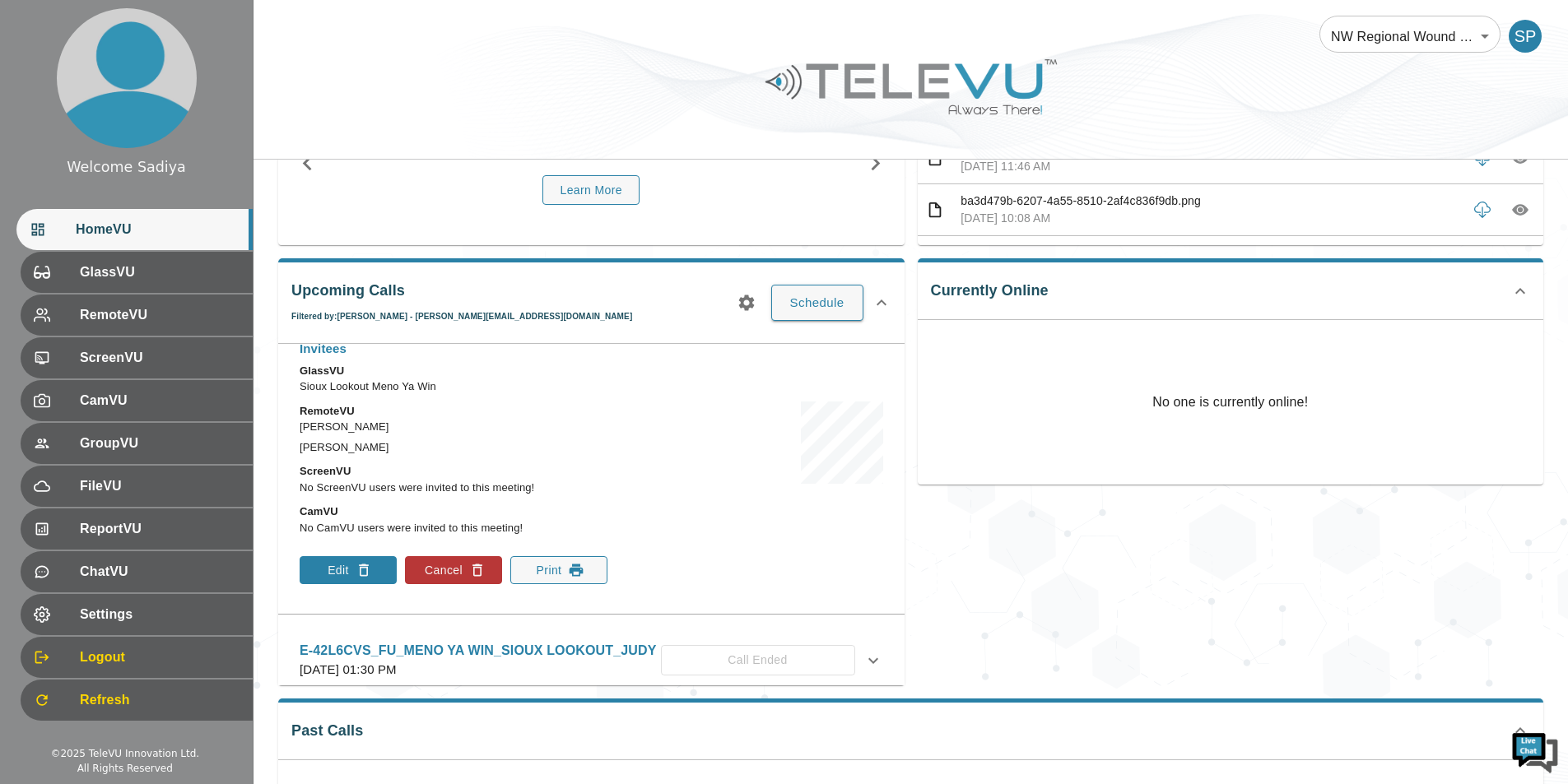
click at [362, 578] on icon "button" at bounding box center [363, 570] width 17 height 17
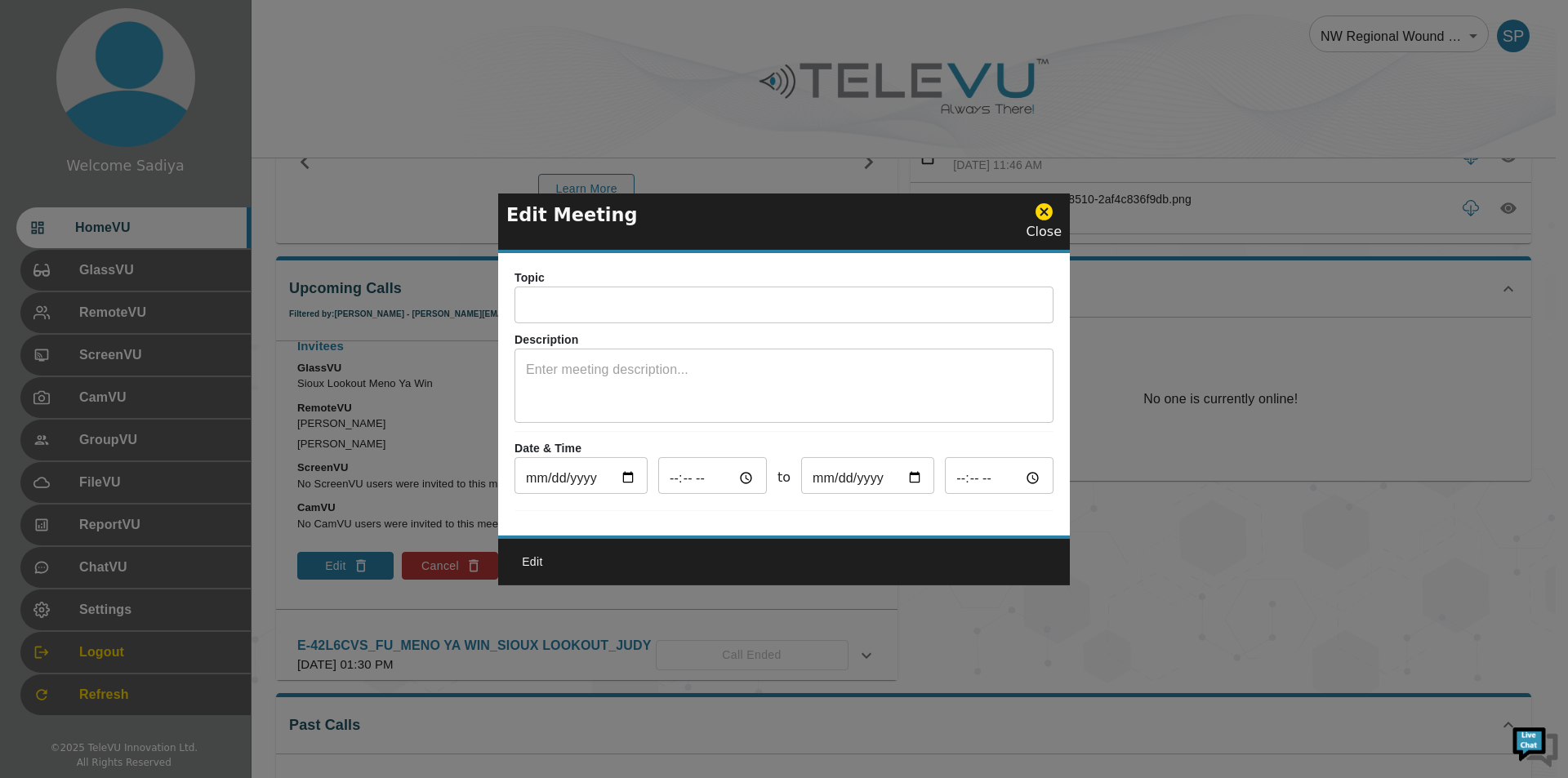
type input "E-VEREZD9_IN_SIOUX LOOK OUT _STEPH_SJCG"
type textarea "SYSTEM 5"
type input "[DATE]"
type input "10:00"
type input "[DATE]"
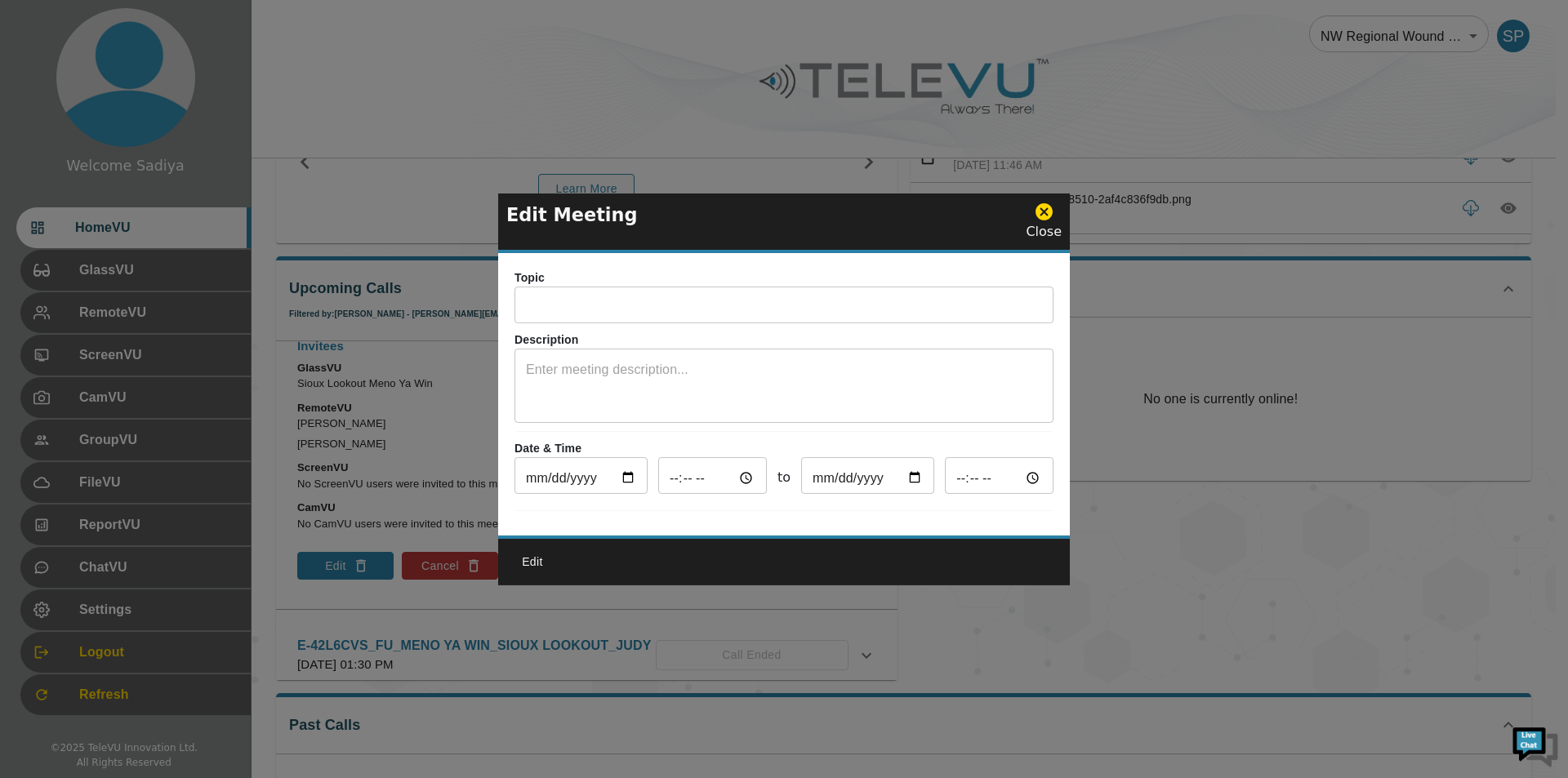
type input "11:00"
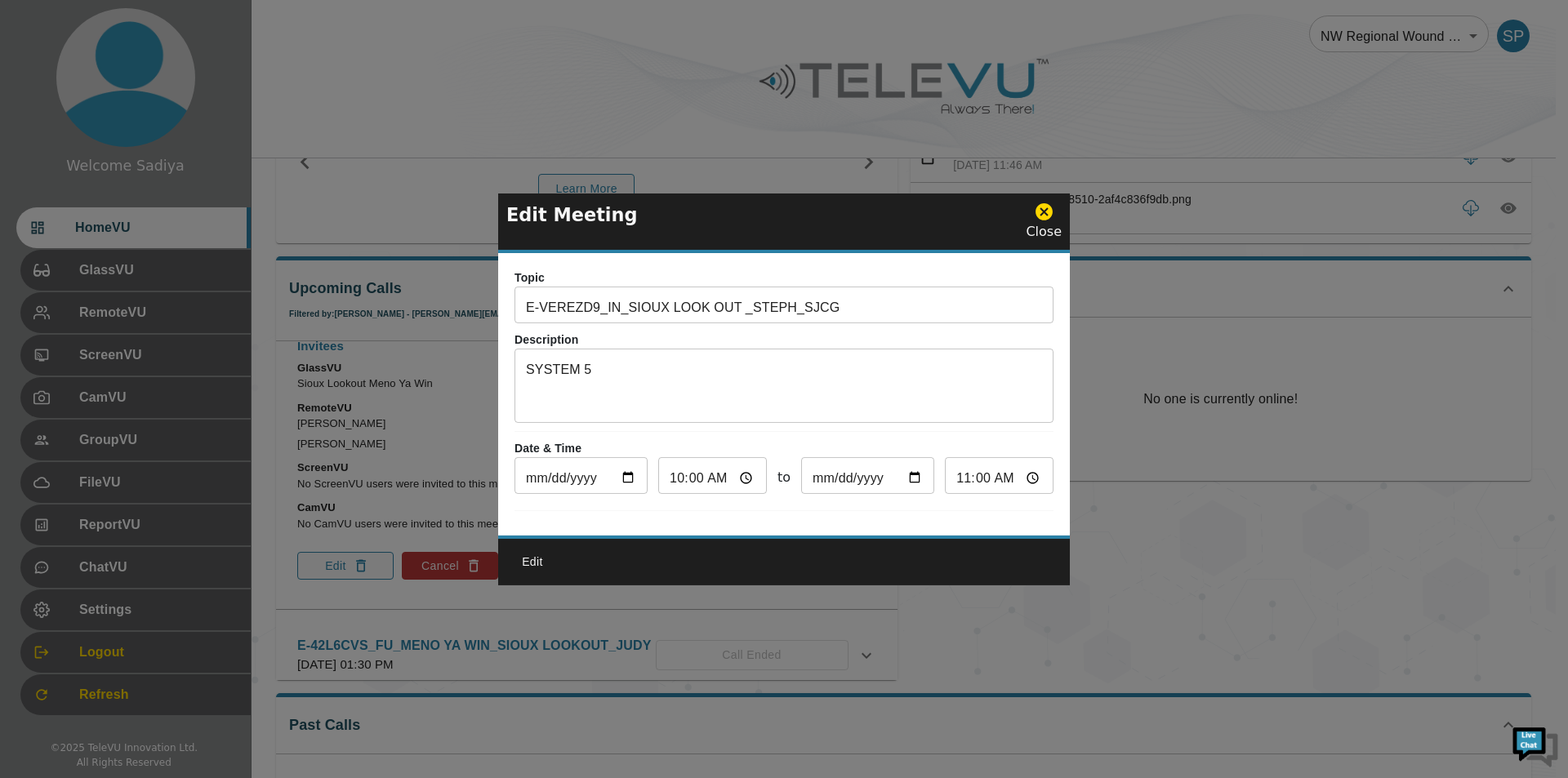
click at [1038, 205] on icon at bounding box center [1044, 212] width 21 height 21
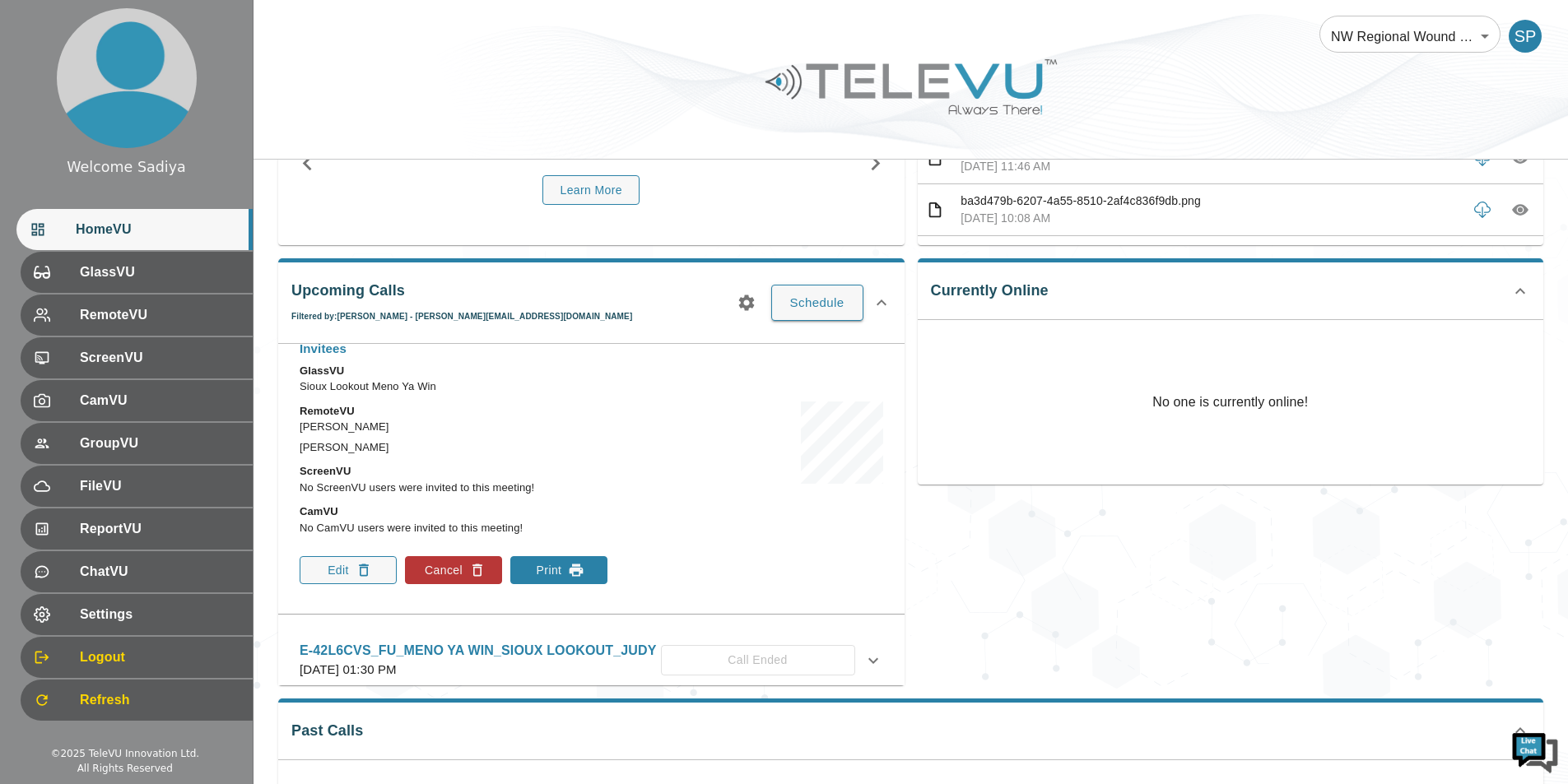
click at [576, 578] on icon "button" at bounding box center [576, 570] width 17 height 17
